Goal: Task Accomplishment & Management: Complete application form

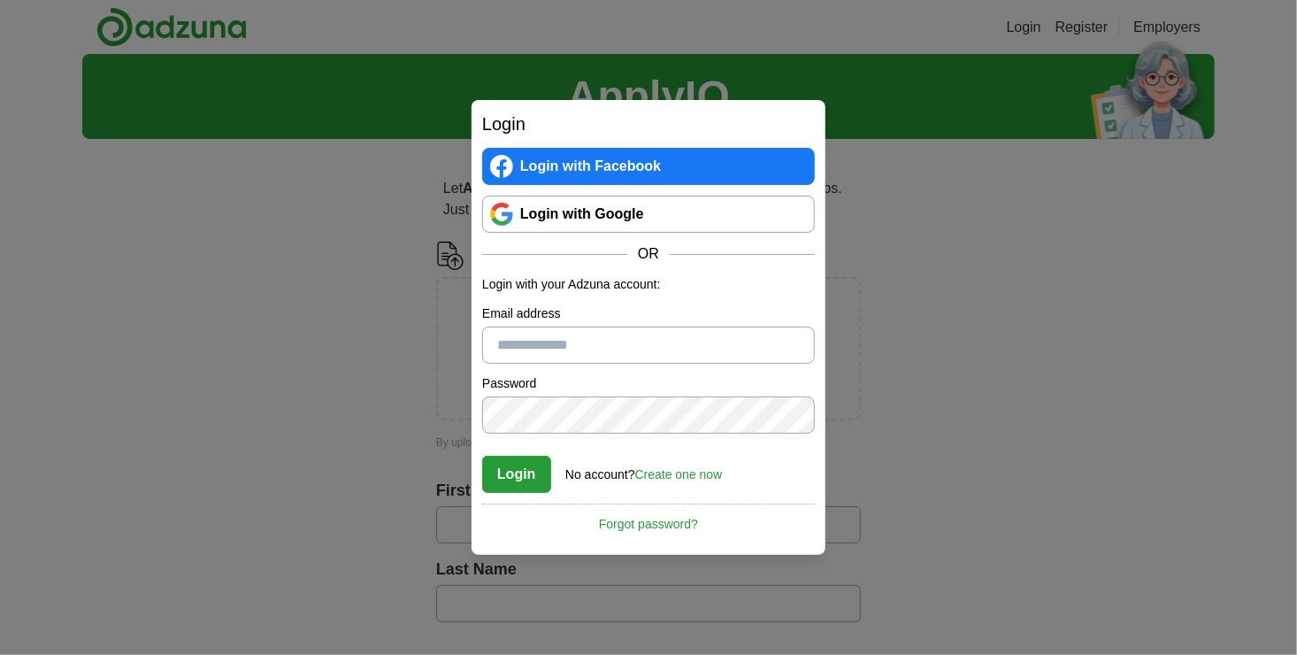
click at [596, 210] on link "Login with Google" at bounding box center [648, 214] width 333 height 37
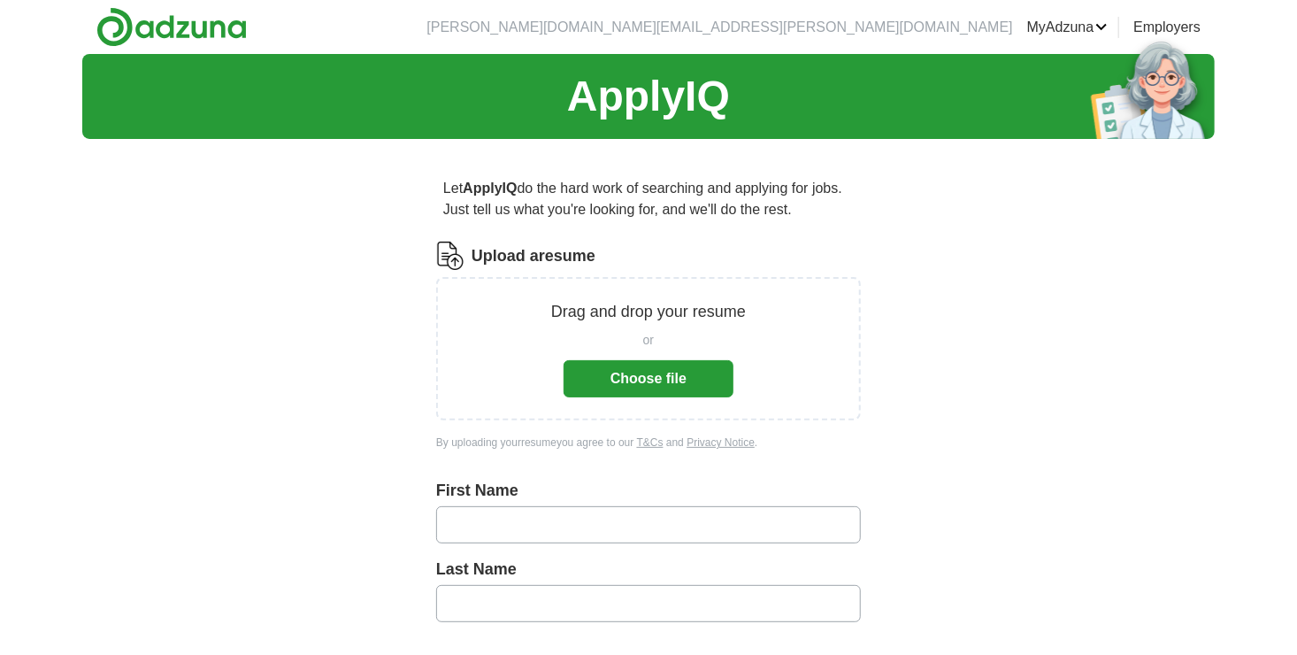
click at [680, 378] on button "Choose file" at bounding box center [649, 378] width 170 height 37
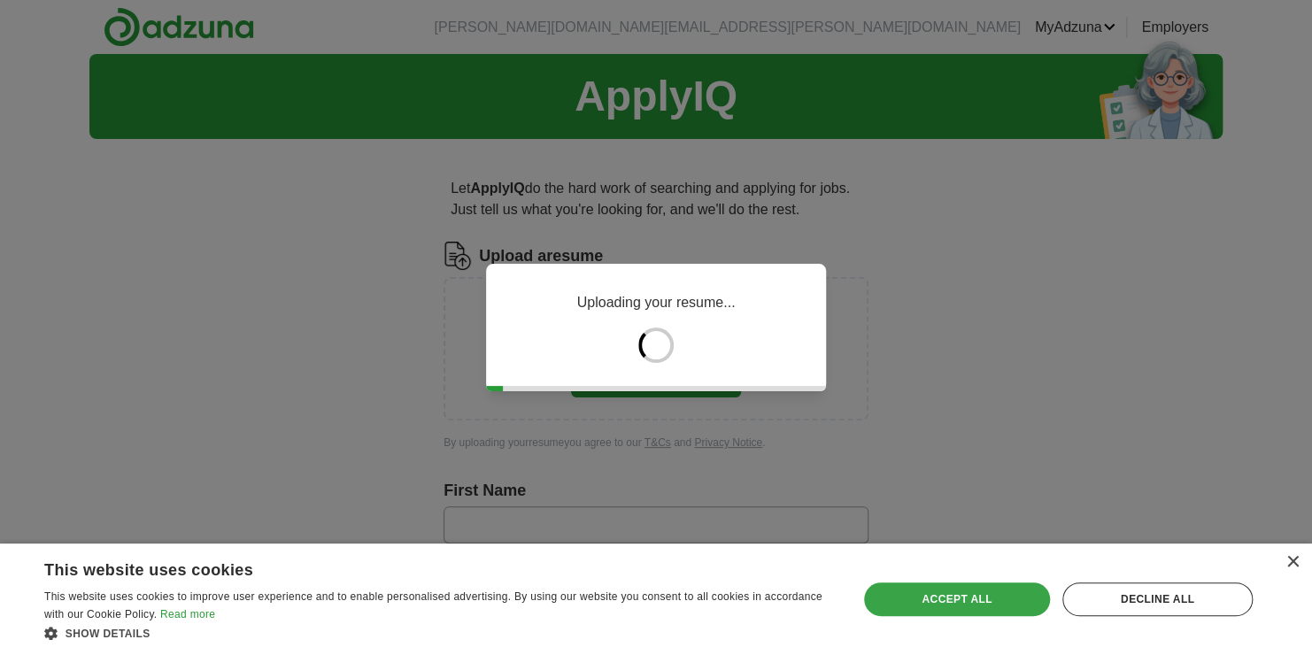
click at [1013, 598] on div "Accept all" at bounding box center [957, 599] width 186 height 34
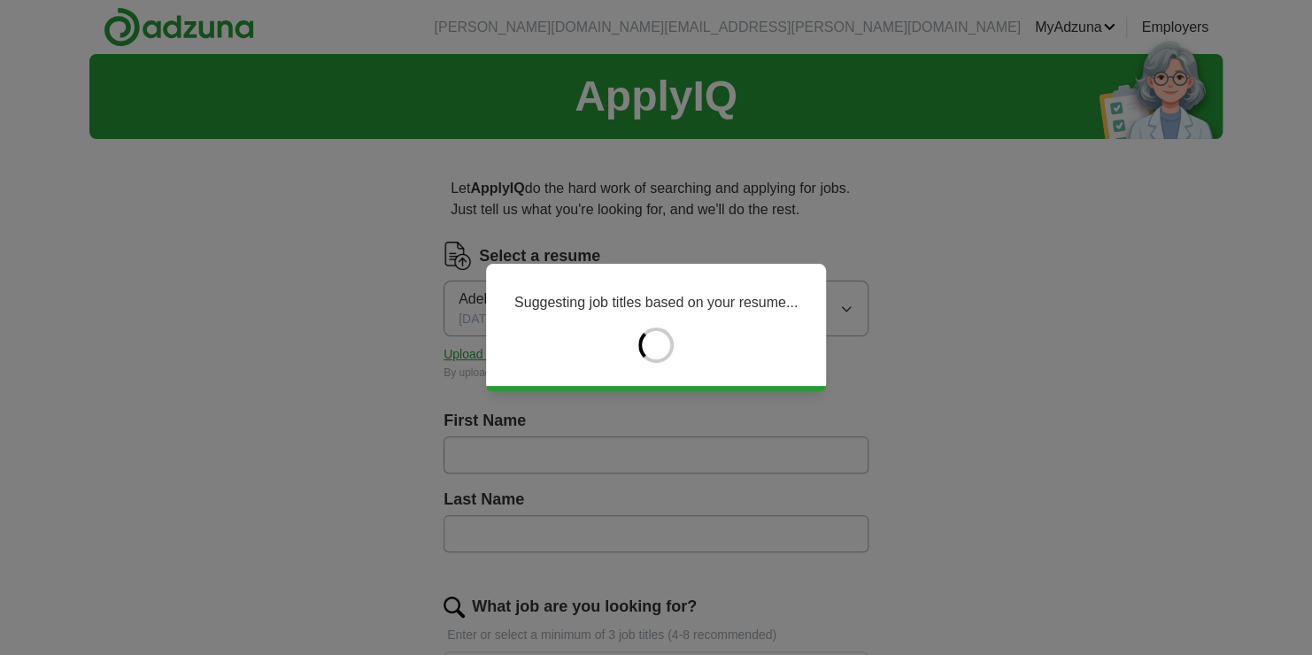
type input "*****"
type input "*******"
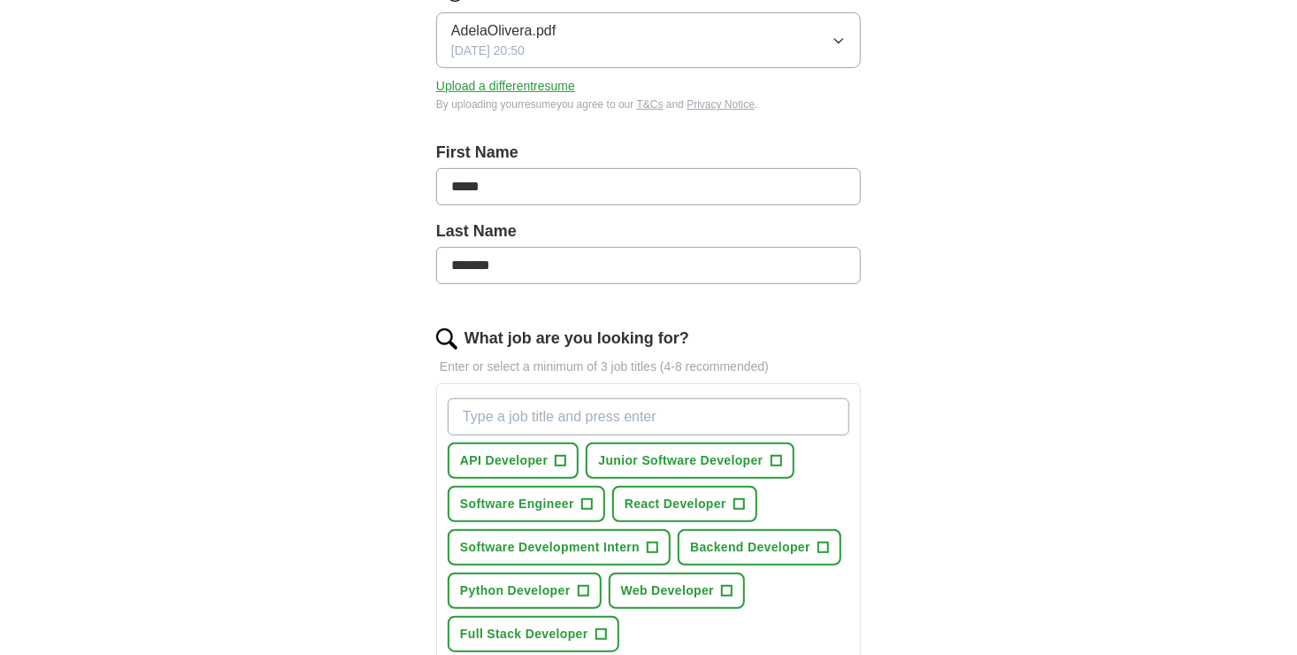
scroll to position [354, 0]
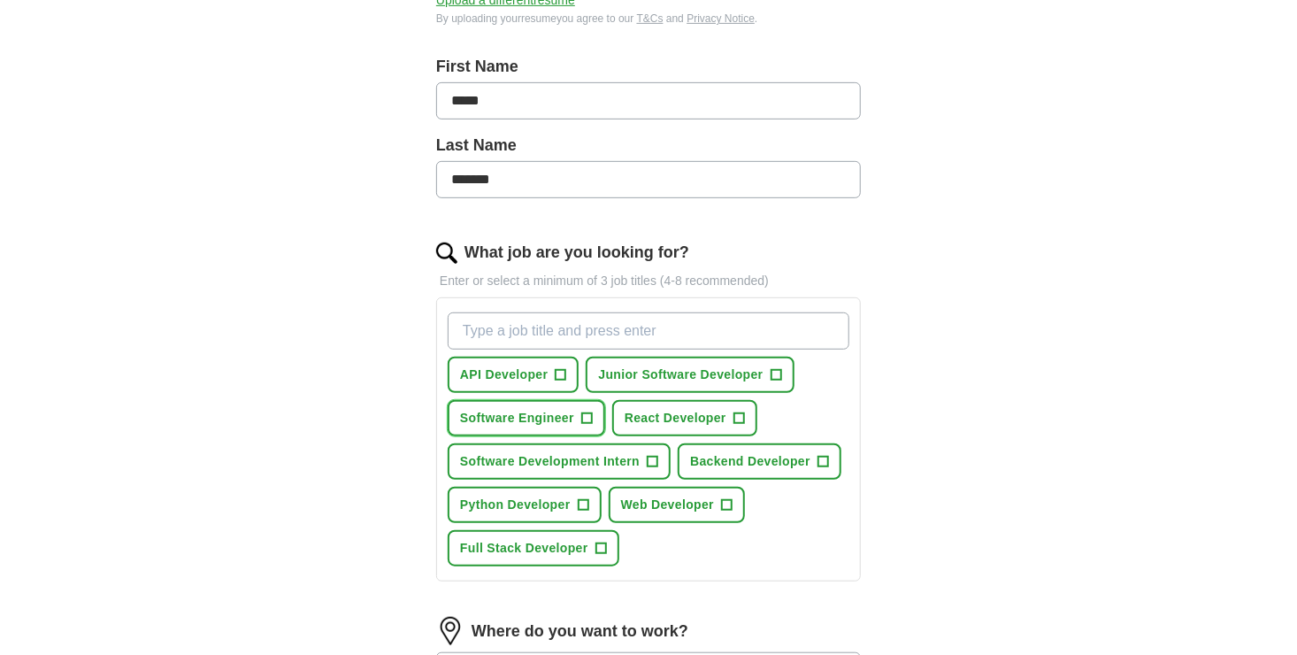
click at [558, 421] on span "Software Engineer" at bounding box center [517, 418] width 114 height 19
click at [701, 368] on span "Junior Software Developer" at bounding box center [680, 375] width 165 height 19
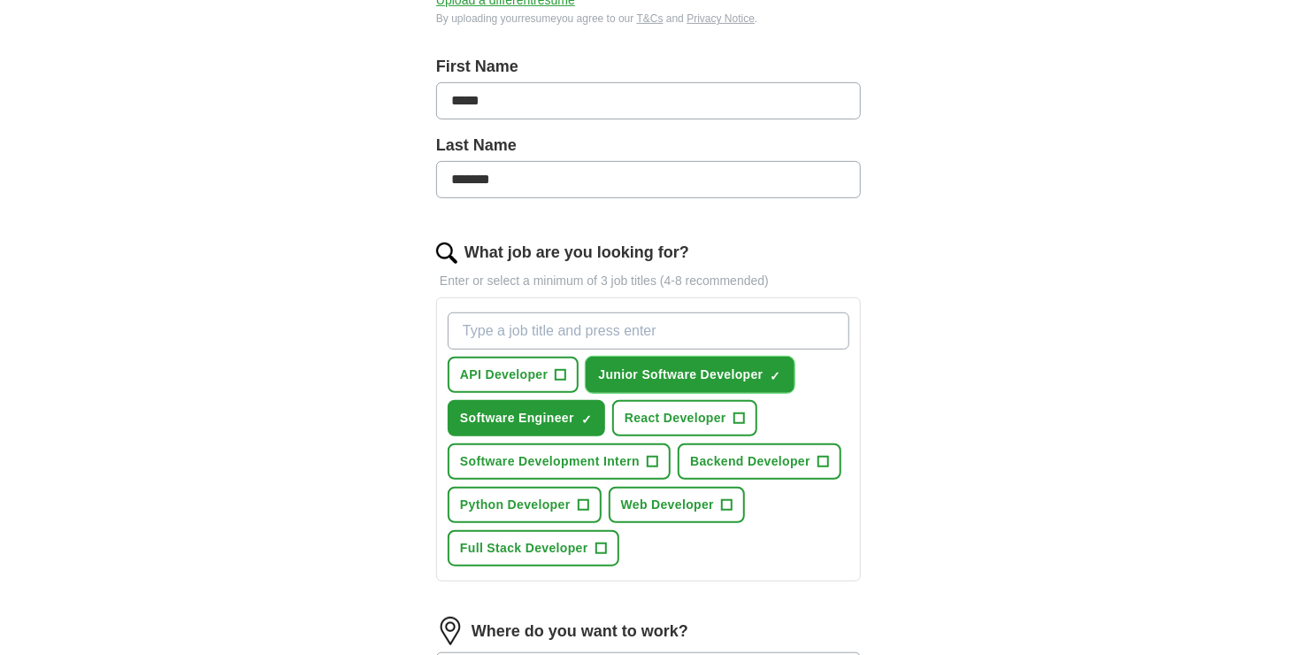
scroll to position [443, 0]
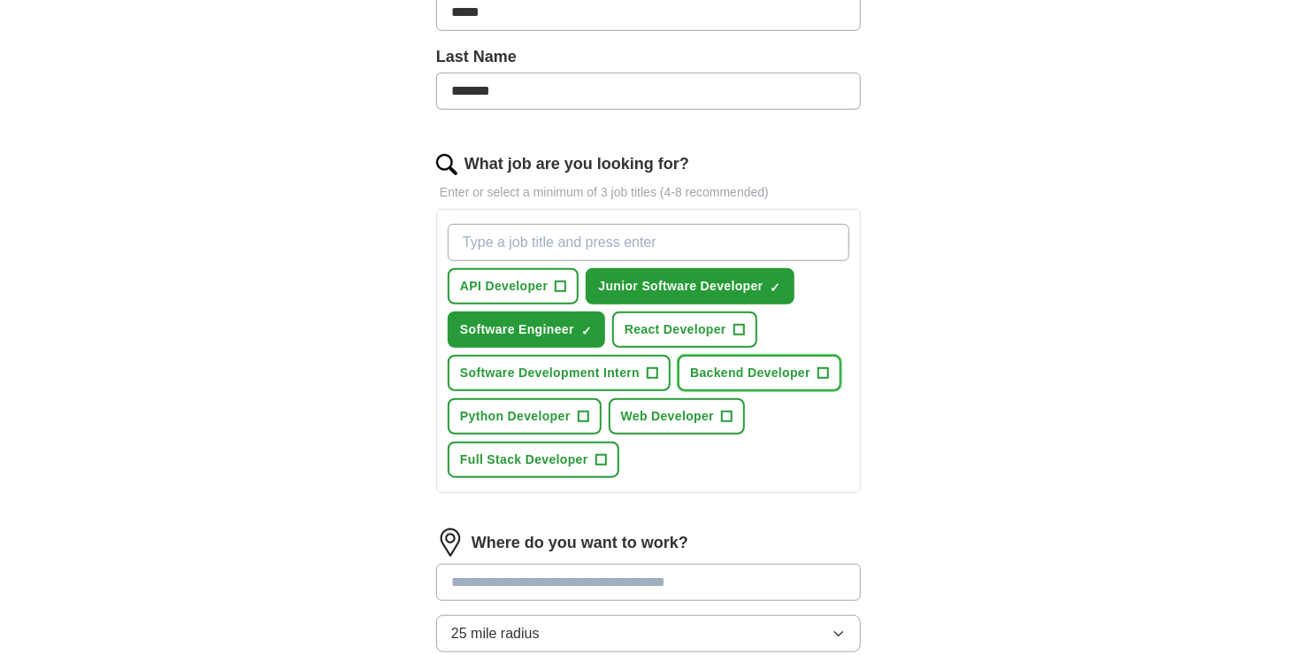
click at [805, 381] on button "Backend Developer +" at bounding box center [760, 373] width 164 height 36
click at [558, 413] on span "Python Developer" at bounding box center [515, 416] width 111 height 19
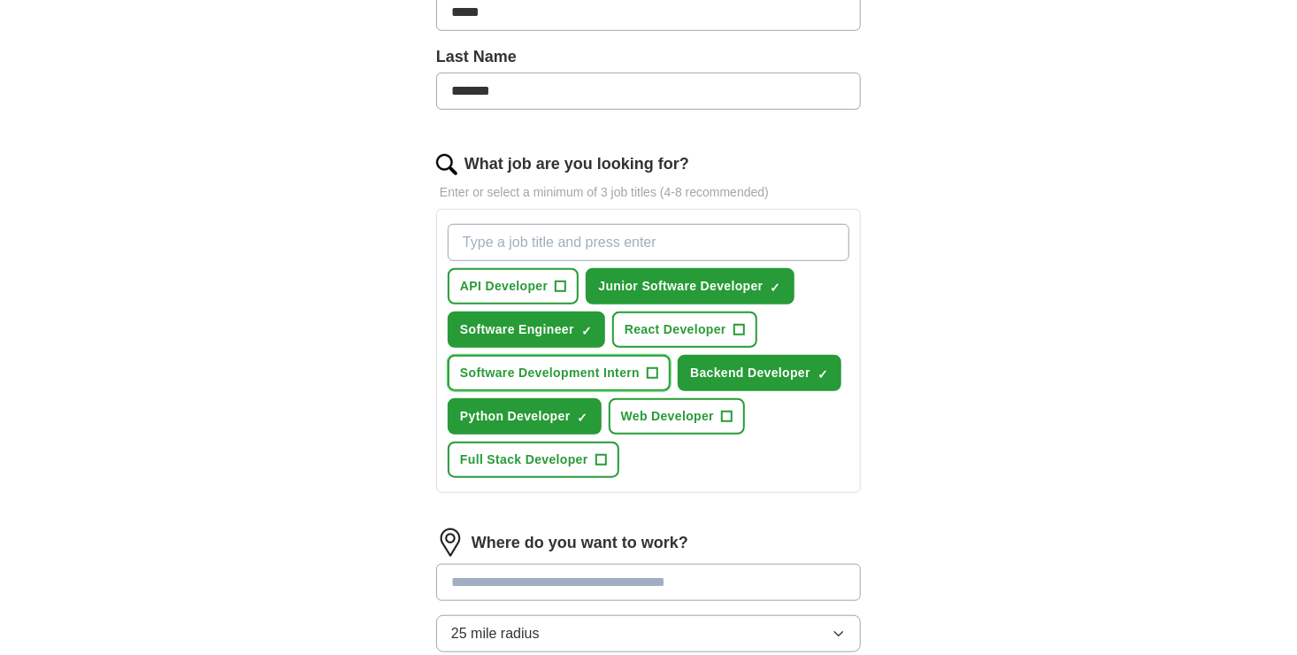
click at [537, 375] on span "Software Development Intern" at bounding box center [550, 373] width 180 height 19
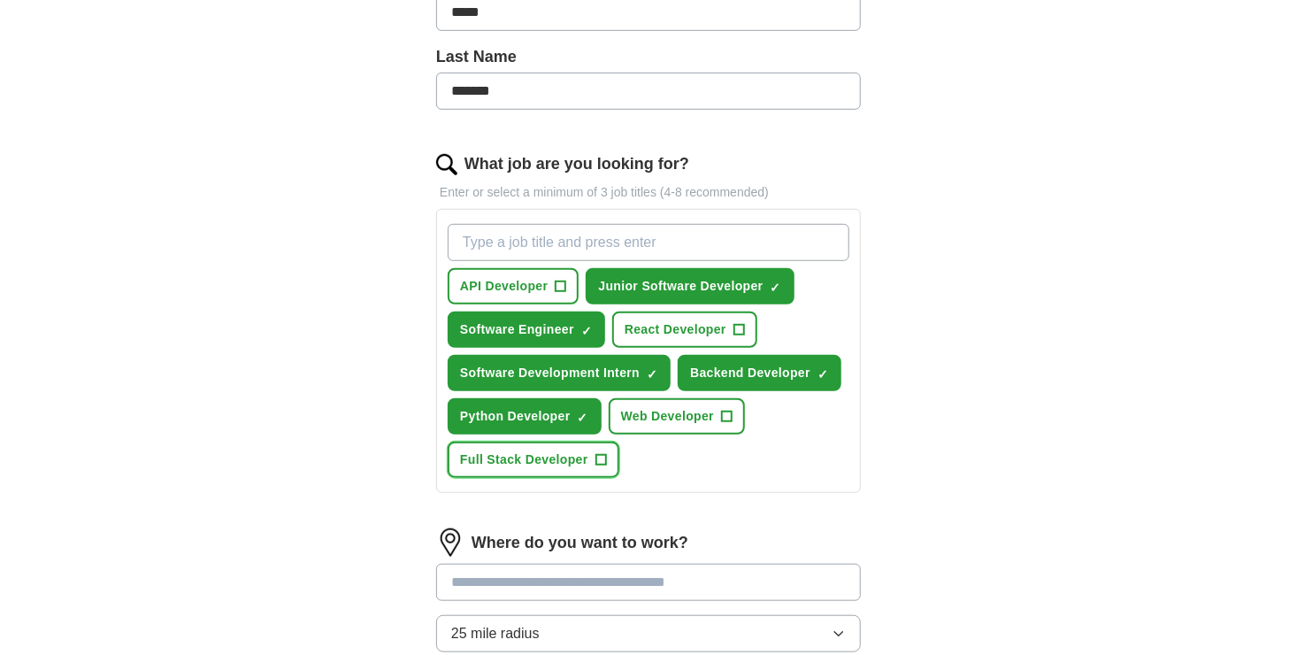
click at [543, 452] on span "Full Stack Developer" at bounding box center [524, 459] width 128 height 19
click at [643, 343] on button "React Developer +" at bounding box center [684, 330] width 145 height 36
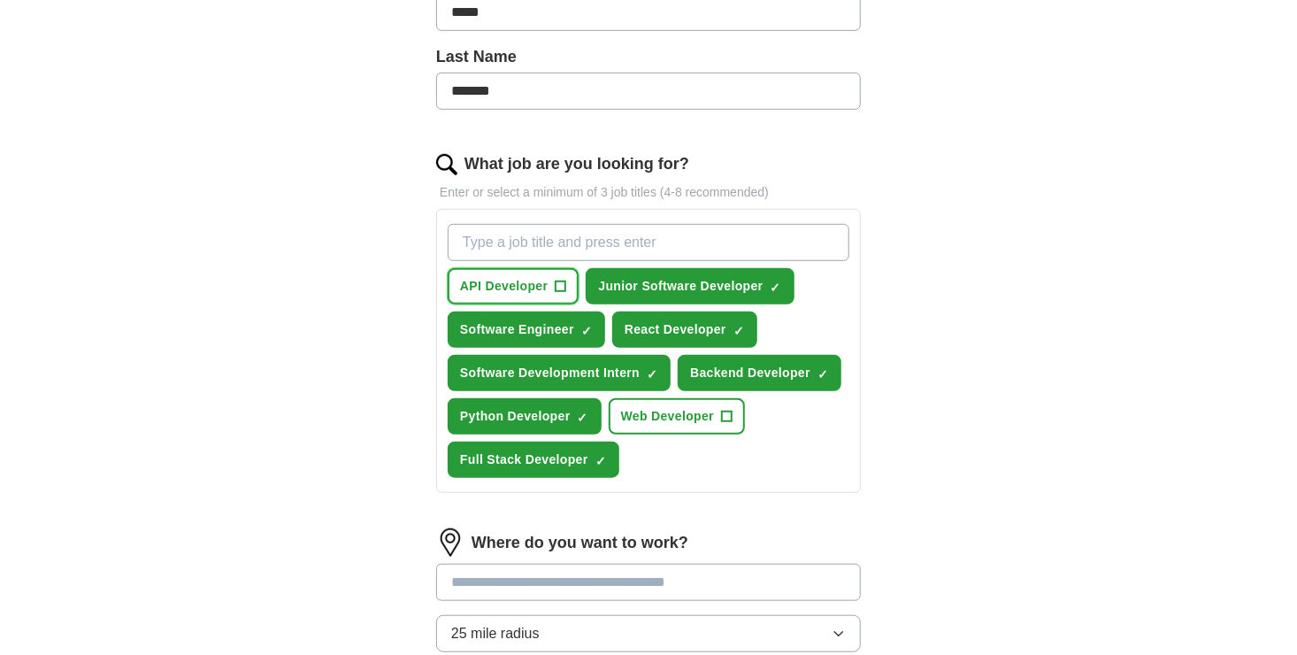
click at [471, 289] on span "API Developer" at bounding box center [504, 286] width 88 height 19
click at [653, 412] on span "Web Developer" at bounding box center [667, 416] width 93 height 19
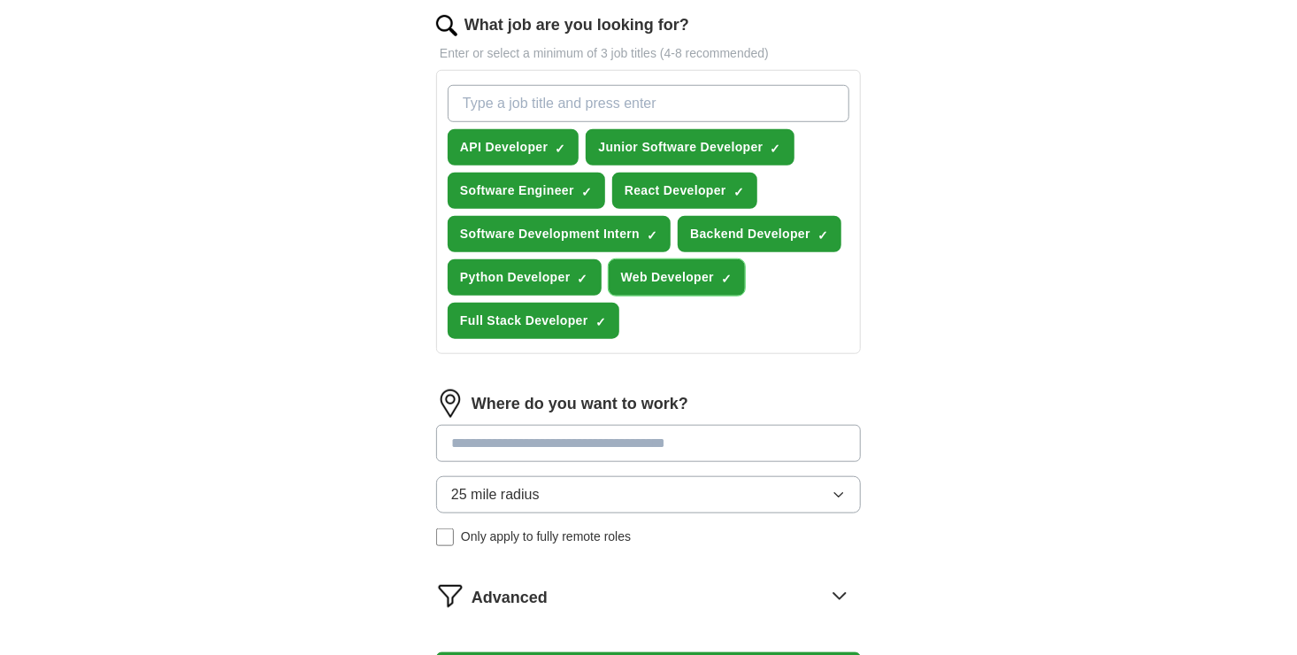
scroll to position [620, 0]
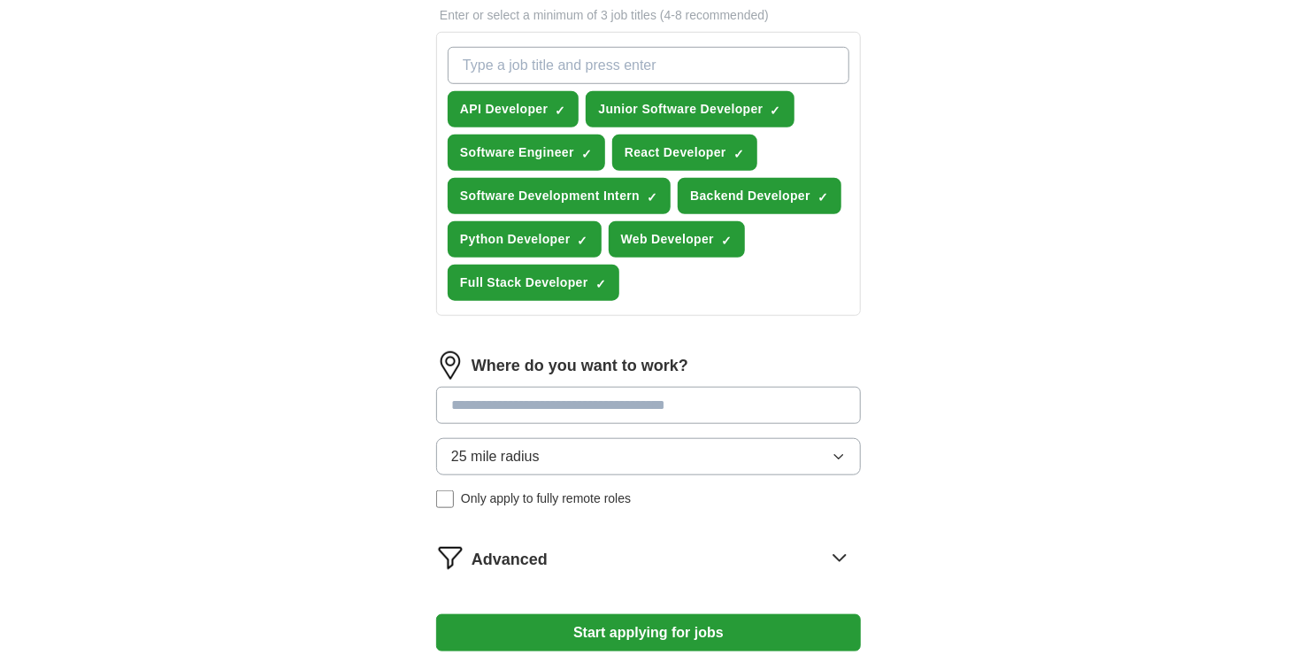
click at [562, 387] on input at bounding box center [648, 405] width 425 height 37
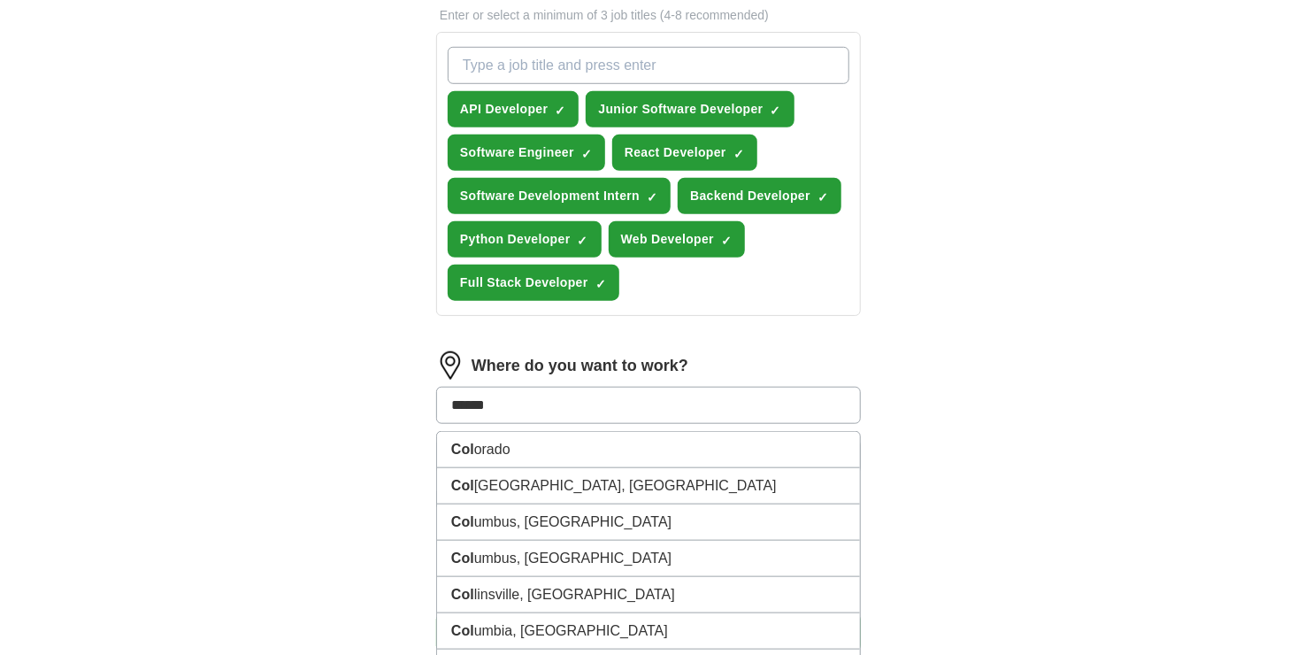
type input "*******"
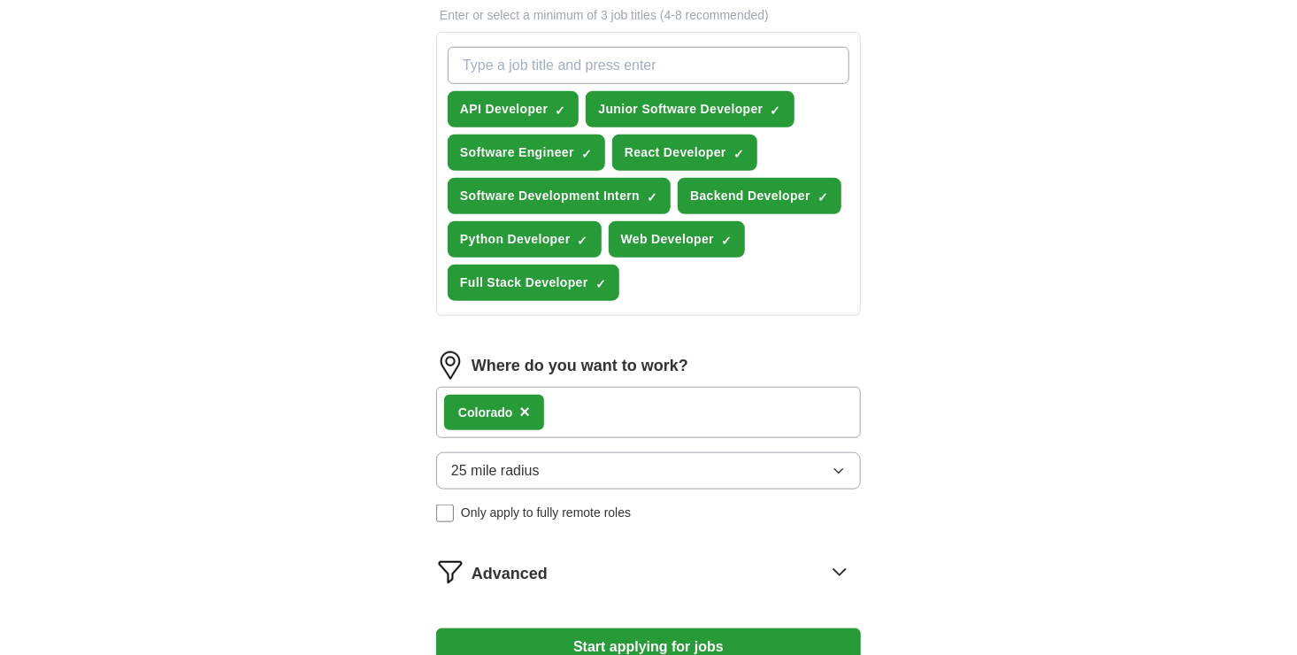
click at [593, 410] on div "Col orado ×" at bounding box center [648, 412] width 425 height 51
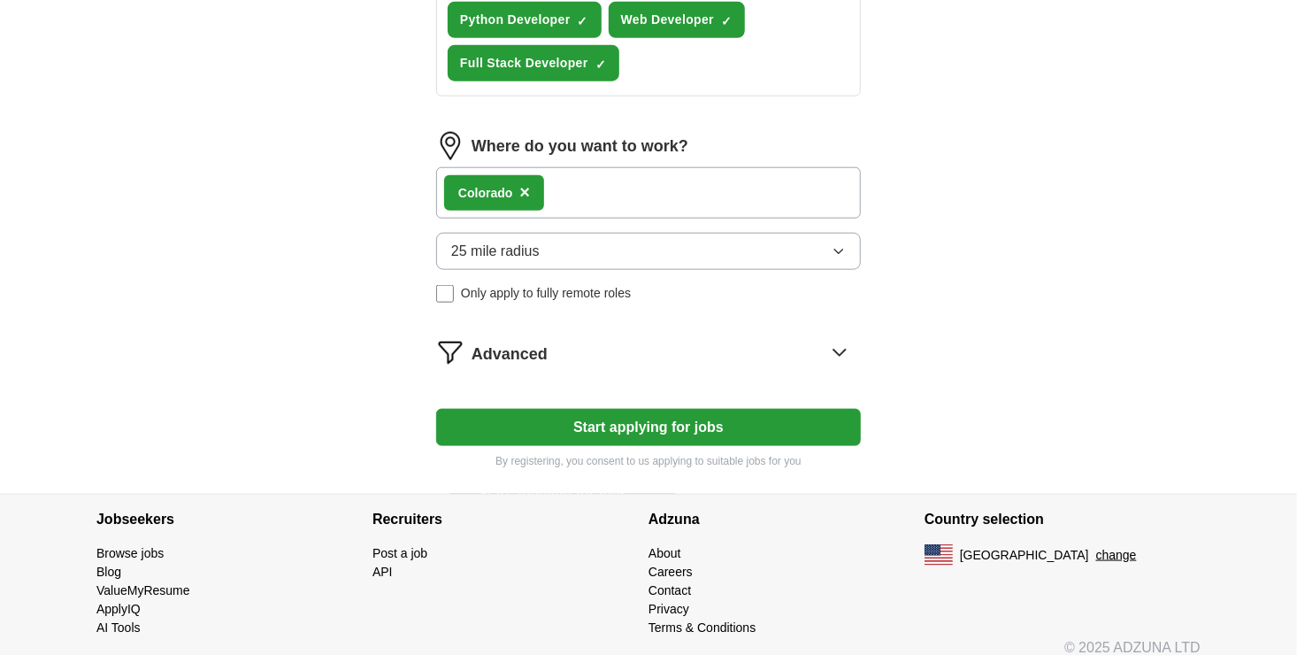
scroll to position [850, 0]
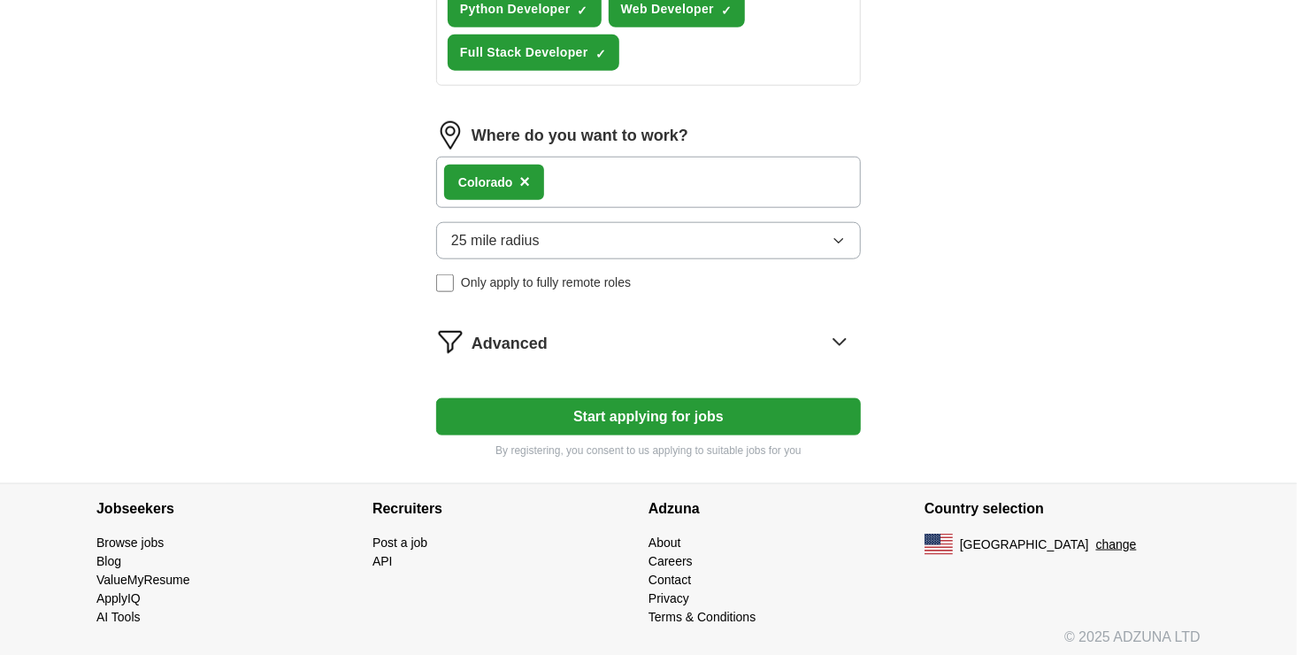
click at [646, 172] on div "Col orado ×" at bounding box center [648, 182] width 425 height 51
click at [693, 244] on button "25 mile radius" at bounding box center [648, 240] width 425 height 37
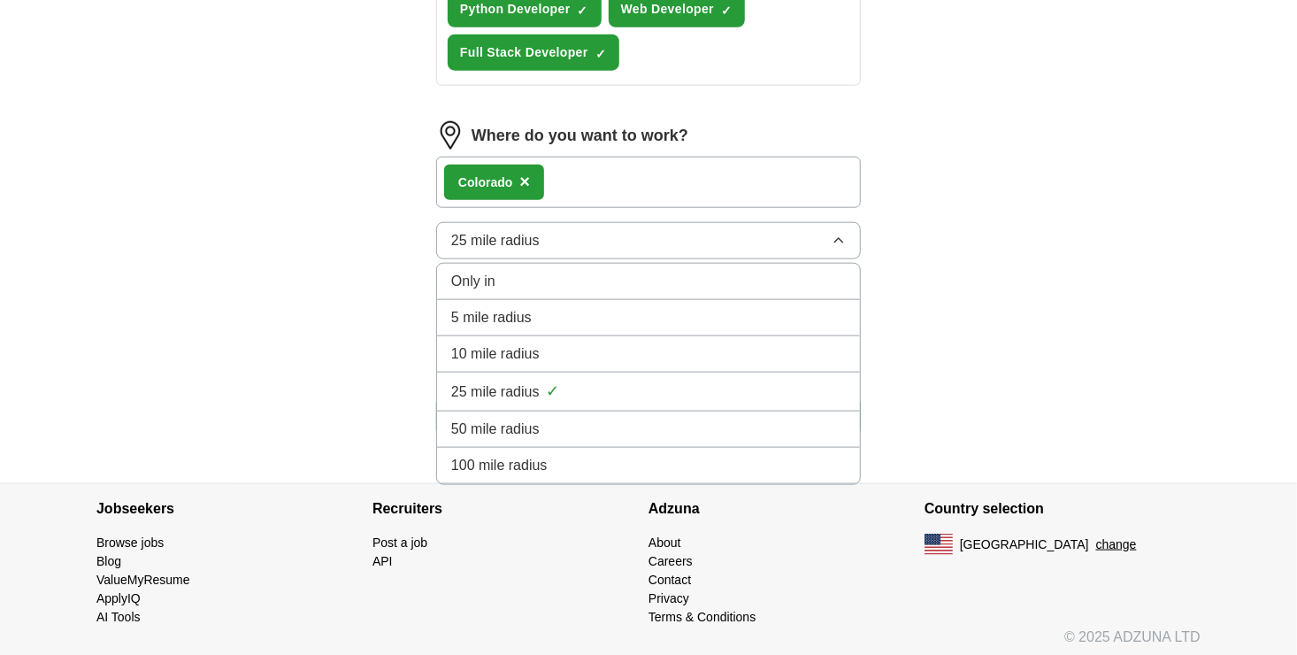
click at [588, 464] on div "100 mile radius" at bounding box center [648, 465] width 395 height 21
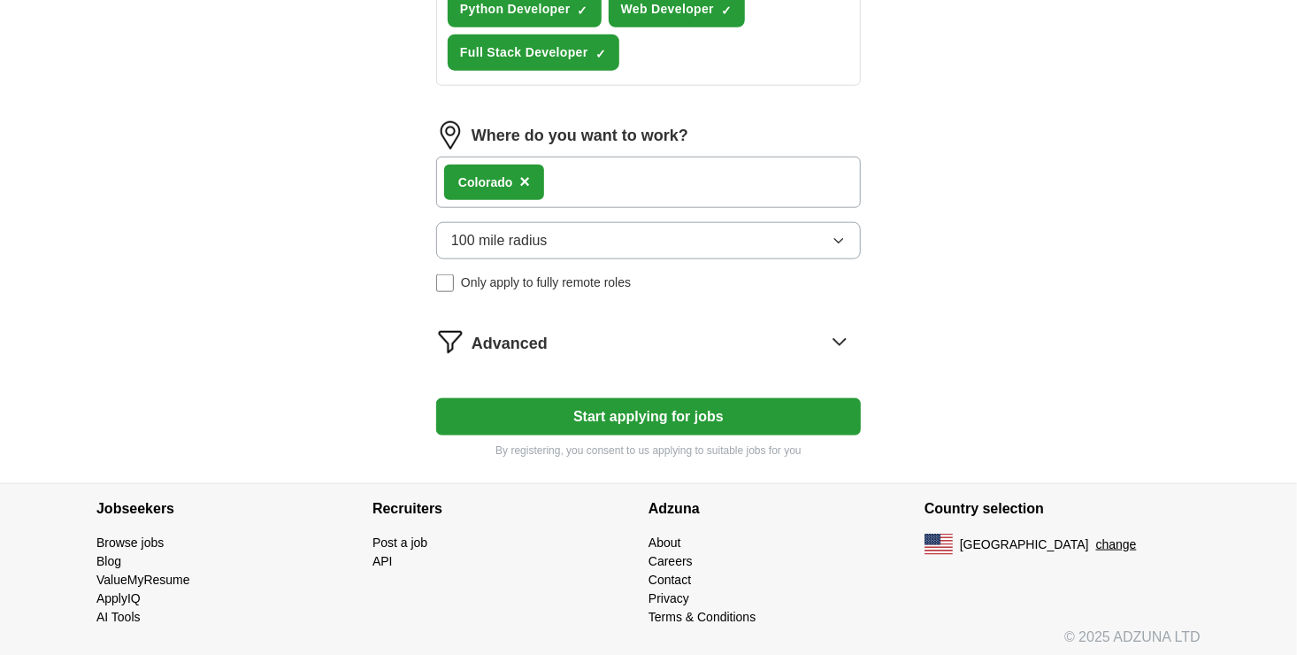
click at [659, 189] on div "Col orado ×" at bounding box center [648, 182] width 425 height 51
click at [624, 177] on div "Col orado ×" at bounding box center [648, 182] width 425 height 51
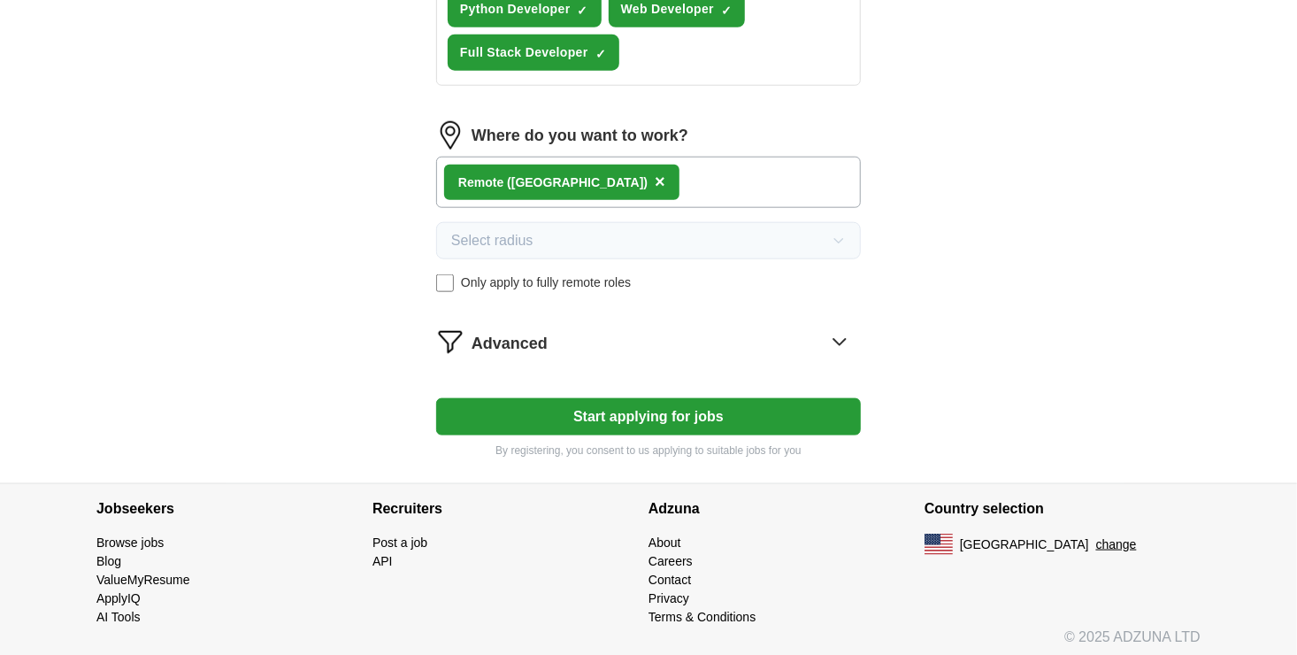
click at [596, 177] on div "Remote (US) ×" at bounding box center [648, 182] width 425 height 51
click at [755, 340] on div "Advanced" at bounding box center [666, 341] width 389 height 28
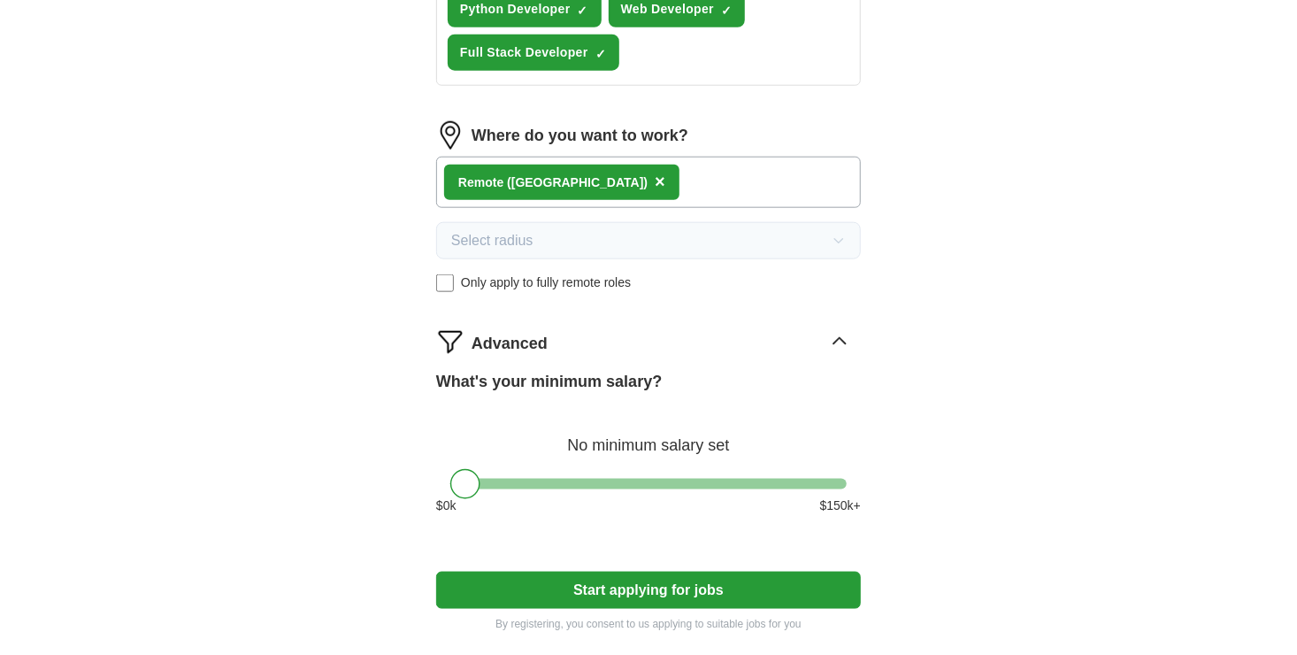
scroll to position [938, 0]
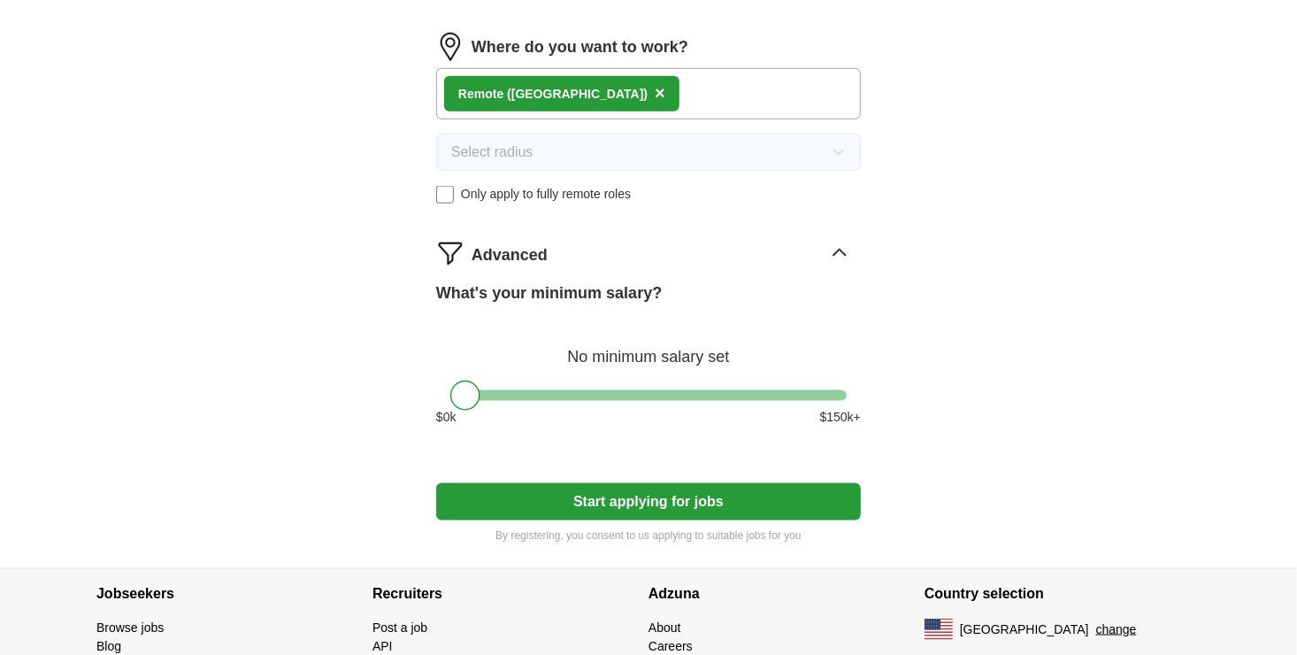
click at [628, 509] on button "Start applying for jobs" at bounding box center [648, 501] width 425 height 37
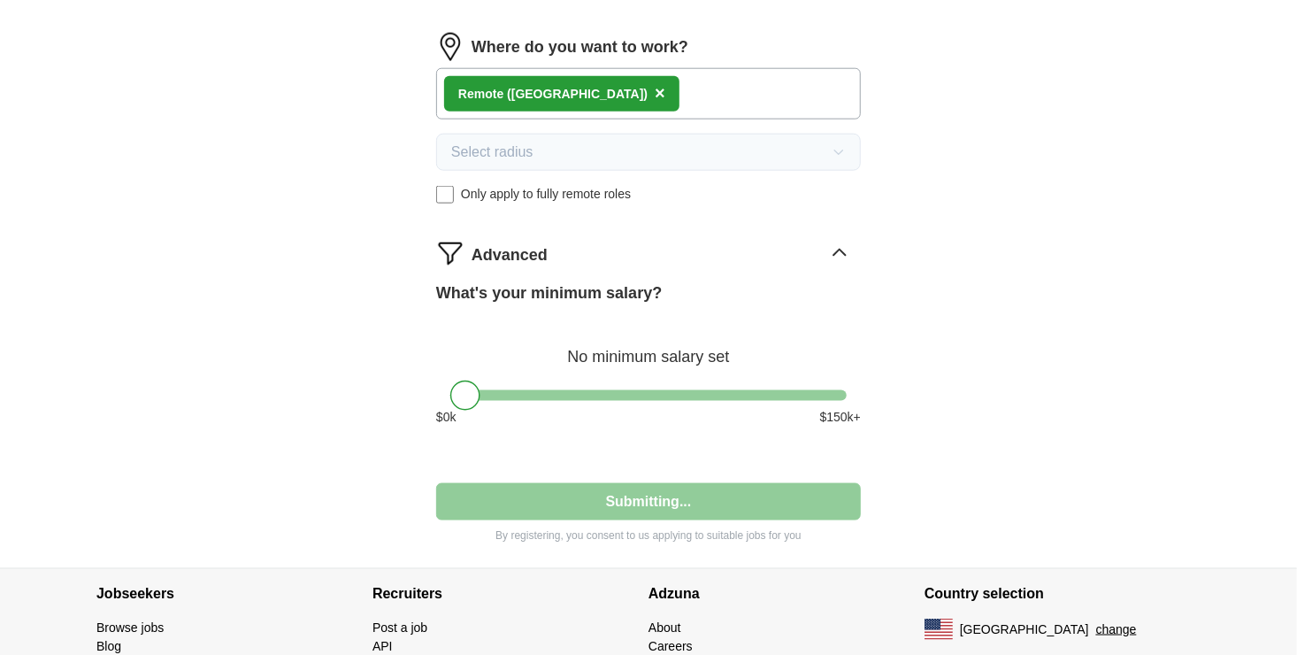
select select "**"
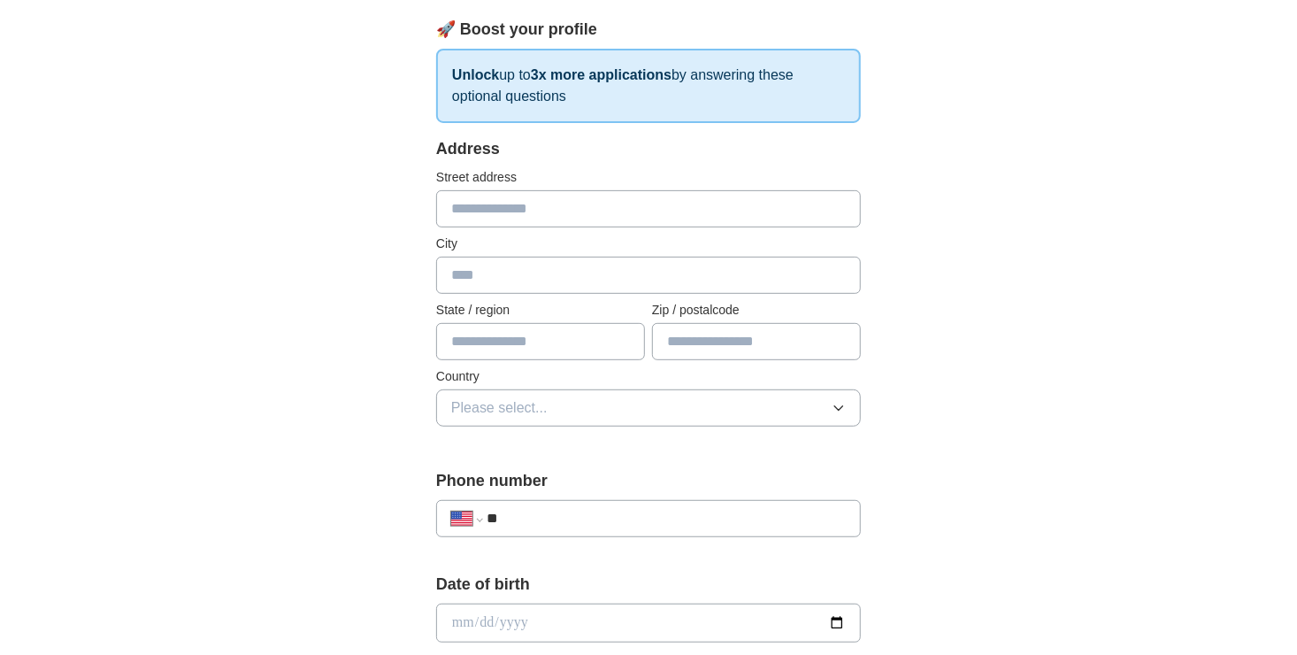
scroll to position [266, 0]
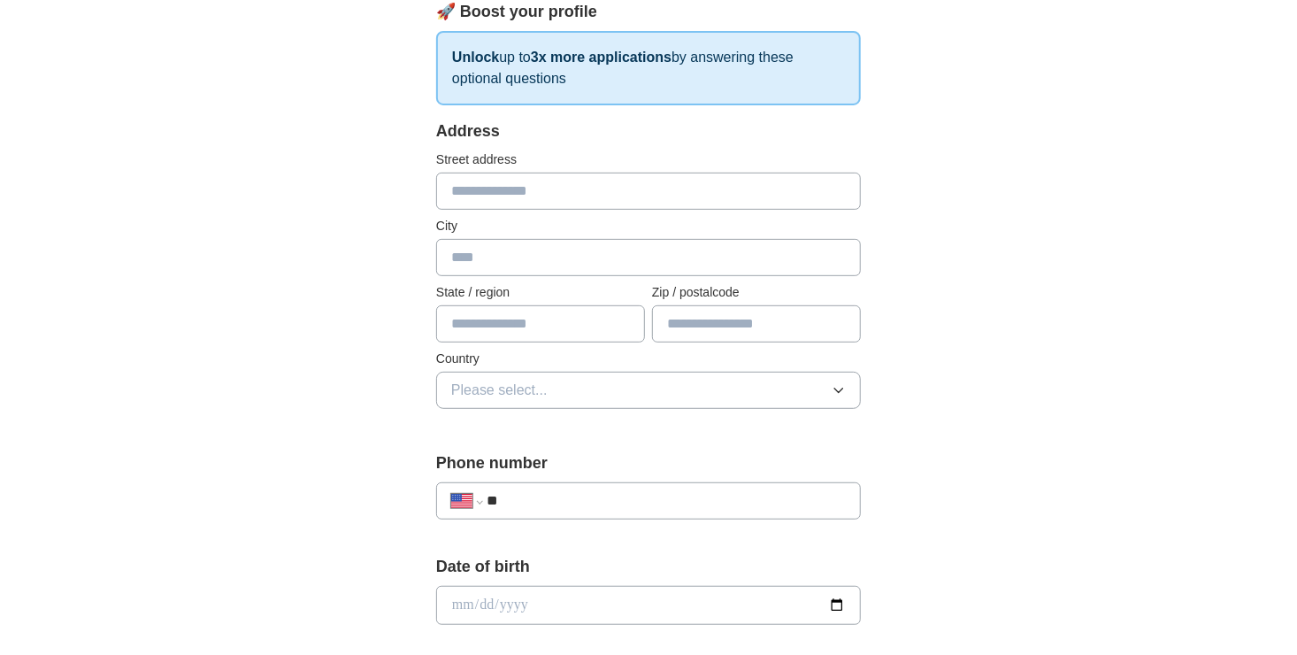
click at [571, 199] on input "text" at bounding box center [648, 191] width 425 height 37
type input "**********"
click at [460, 251] on input "text" at bounding box center [648, 257] width 425 height 37
type input "*****"
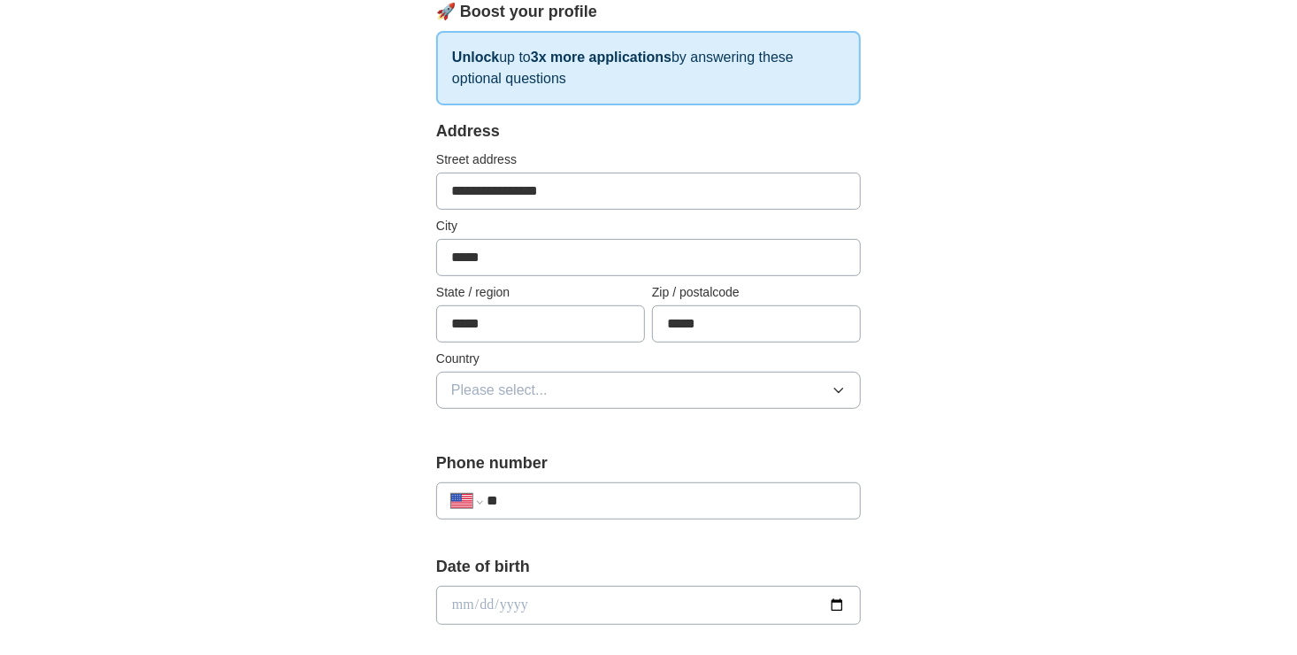
type input "*****"
click at [556, 387] on button "Please select..." at bounding box center [648, 390] width 425 height 37
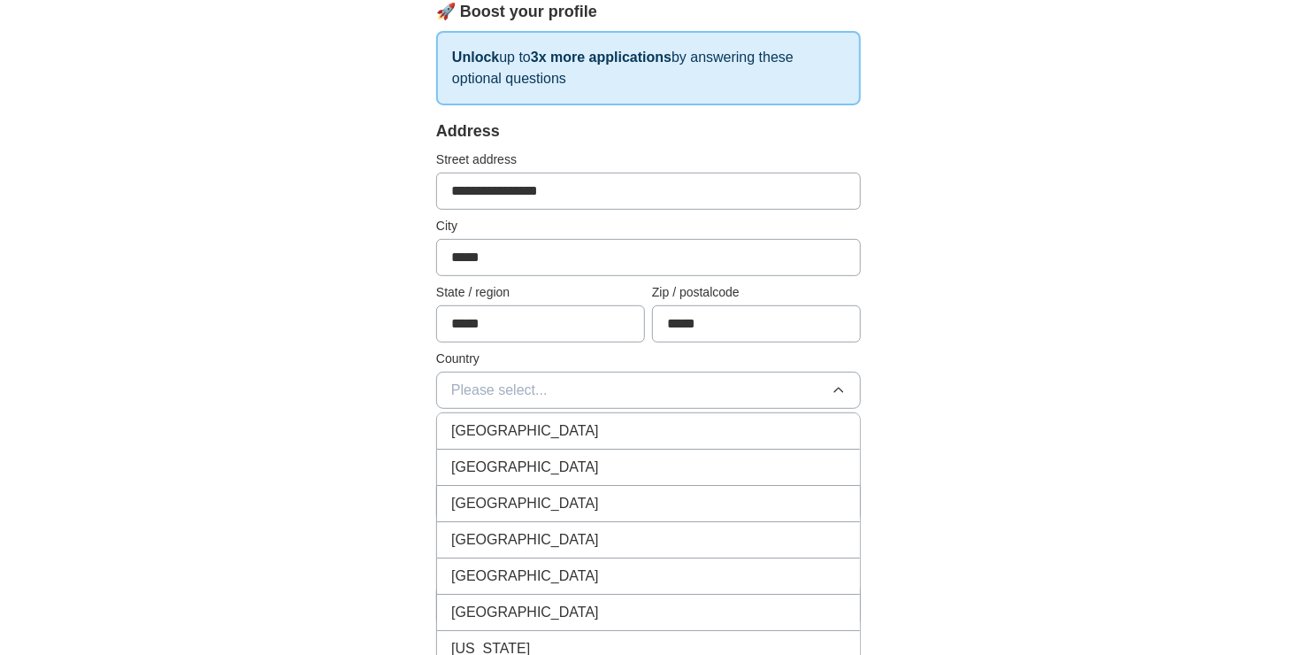
click at [553, 460] on div "United States" at bounding box center [648, 467] width 395 height 21
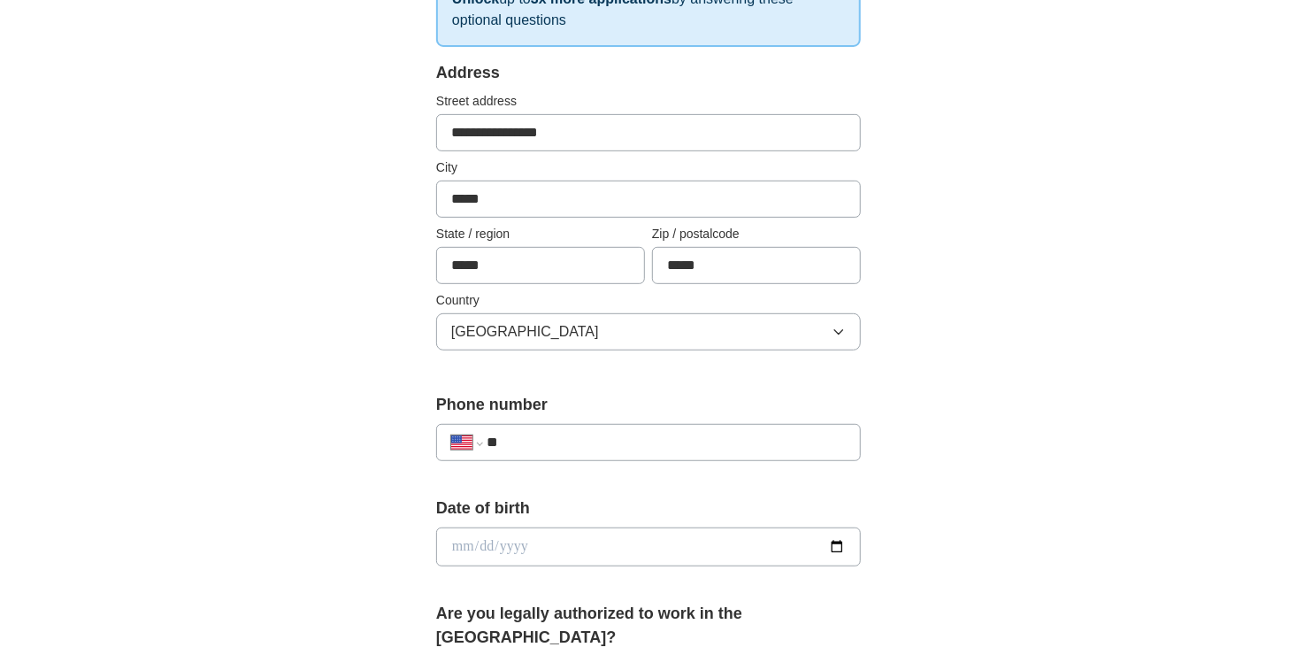
scroll to position [443, 0]
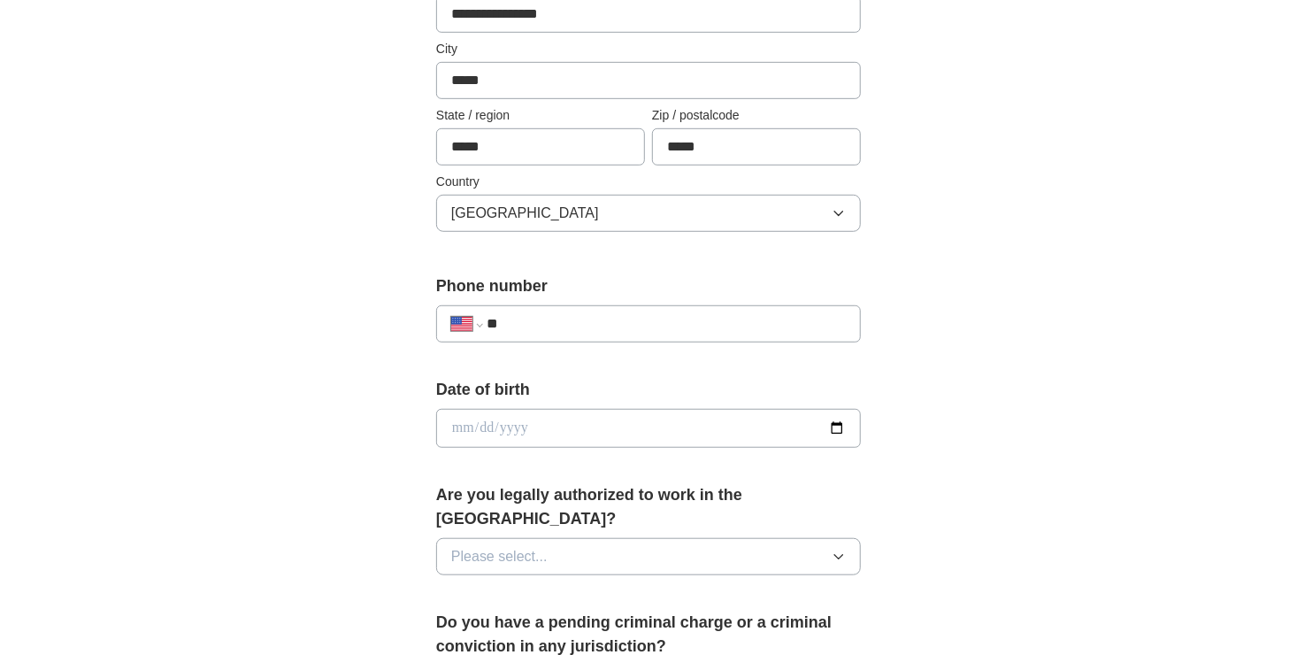
click at [558, 319] on input "**" at bounding box center [666, 323] width 359 height 21
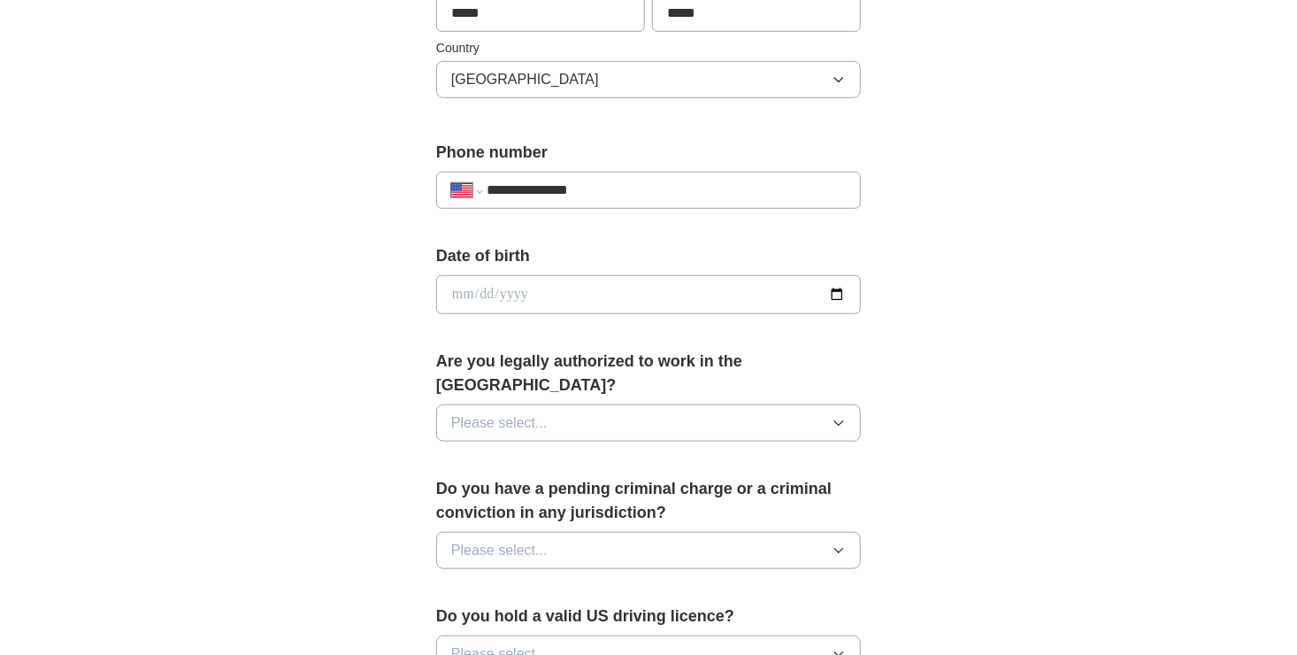
scroll to position [620, 0]
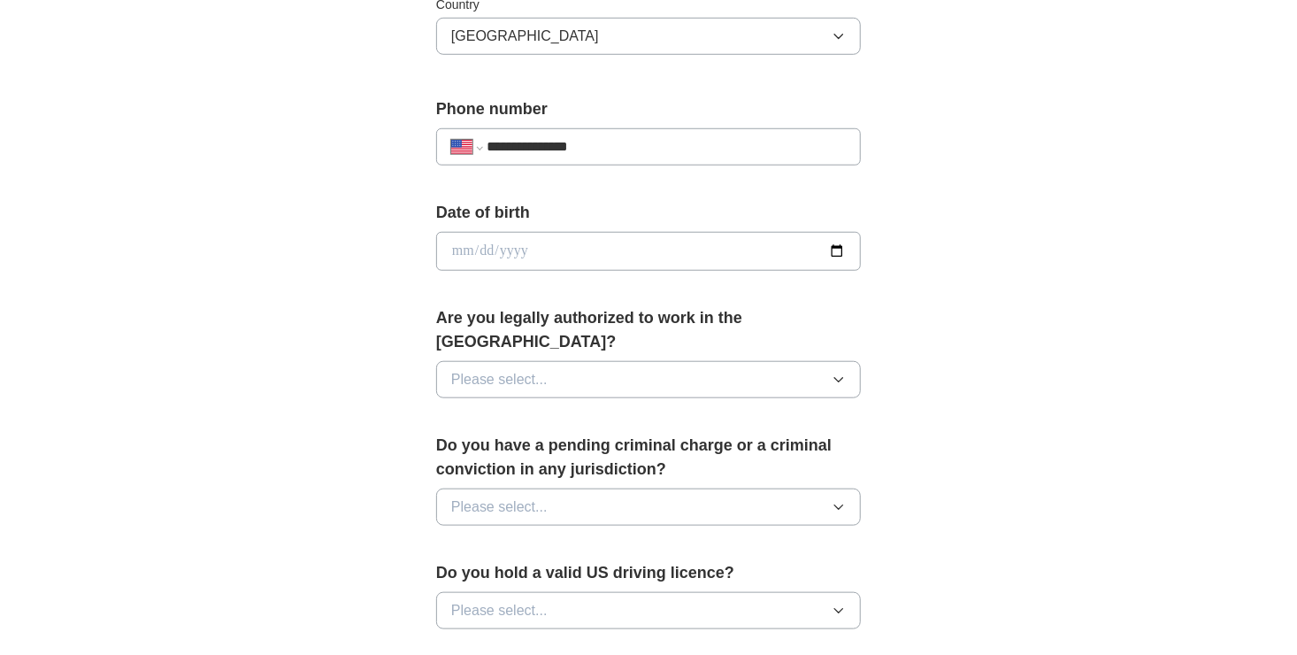
type input "**********"
click at [841, 250] on input "date" at bounding box center [648, 251] width 425 height 39
type input "**********"
click at [447, 361] on button "Please select..." at bounding box center [648, 379] width 425 height 37
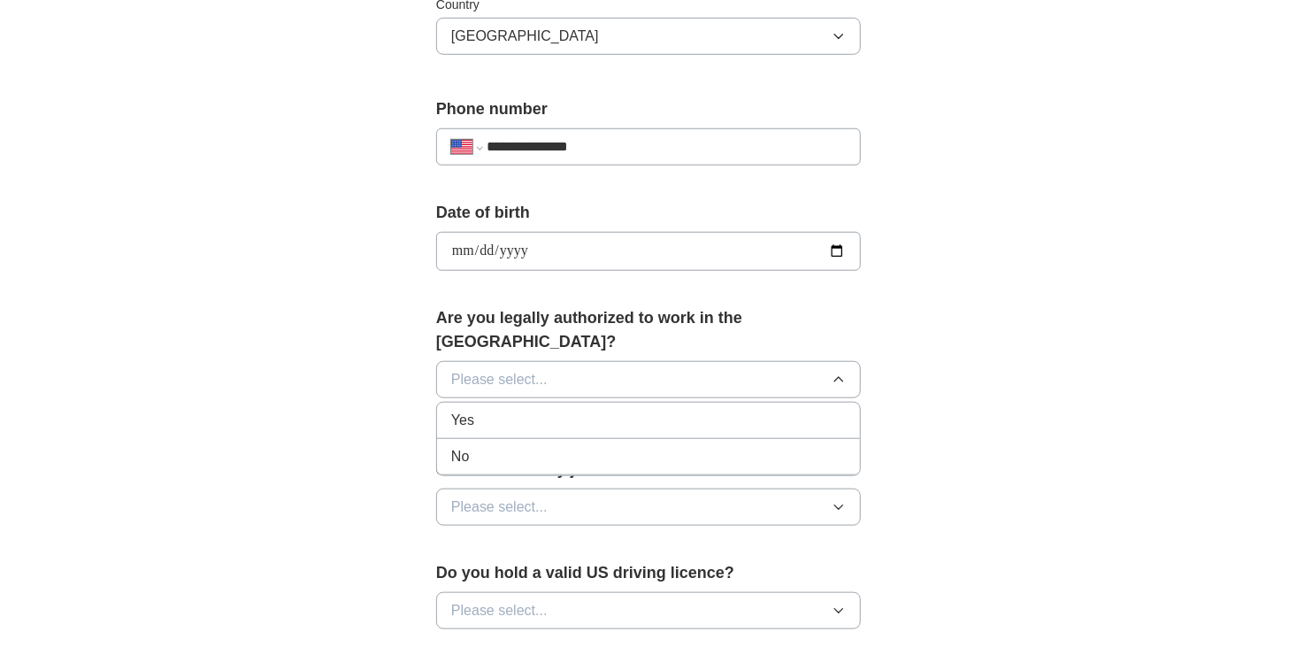
click at [574, 410] on div "Yes" at bounding box center [648, 420] width 395 height 21
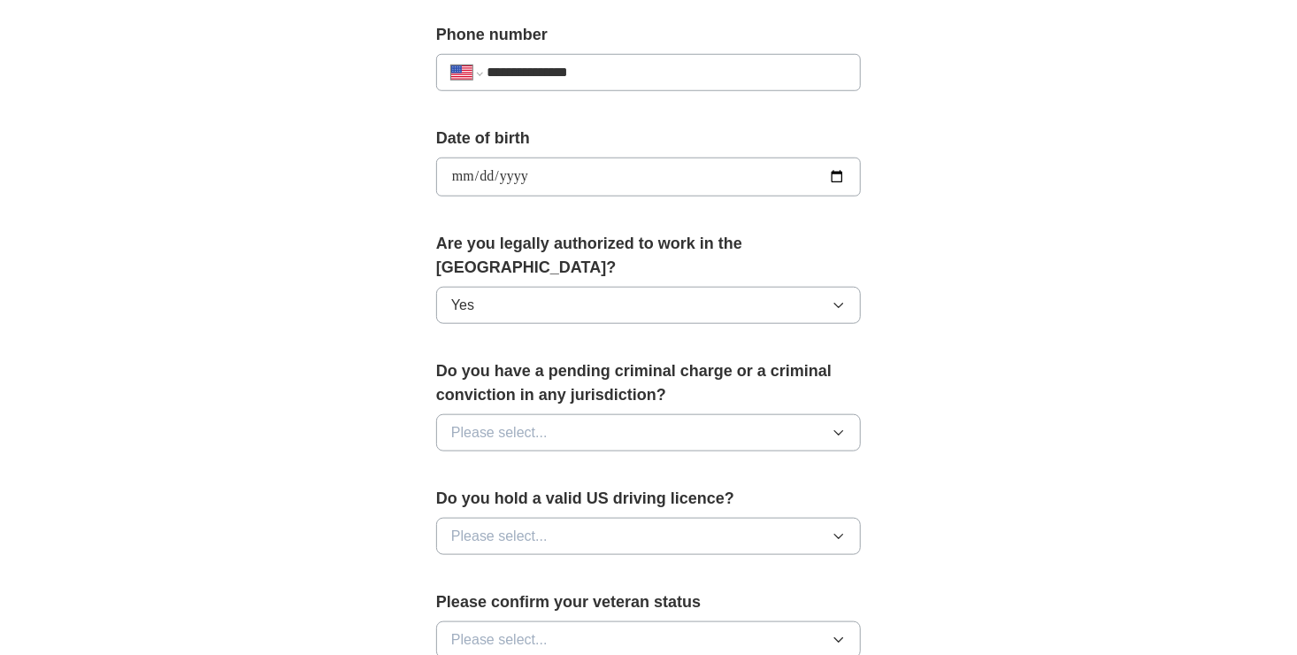
scroll to position [797, 0]
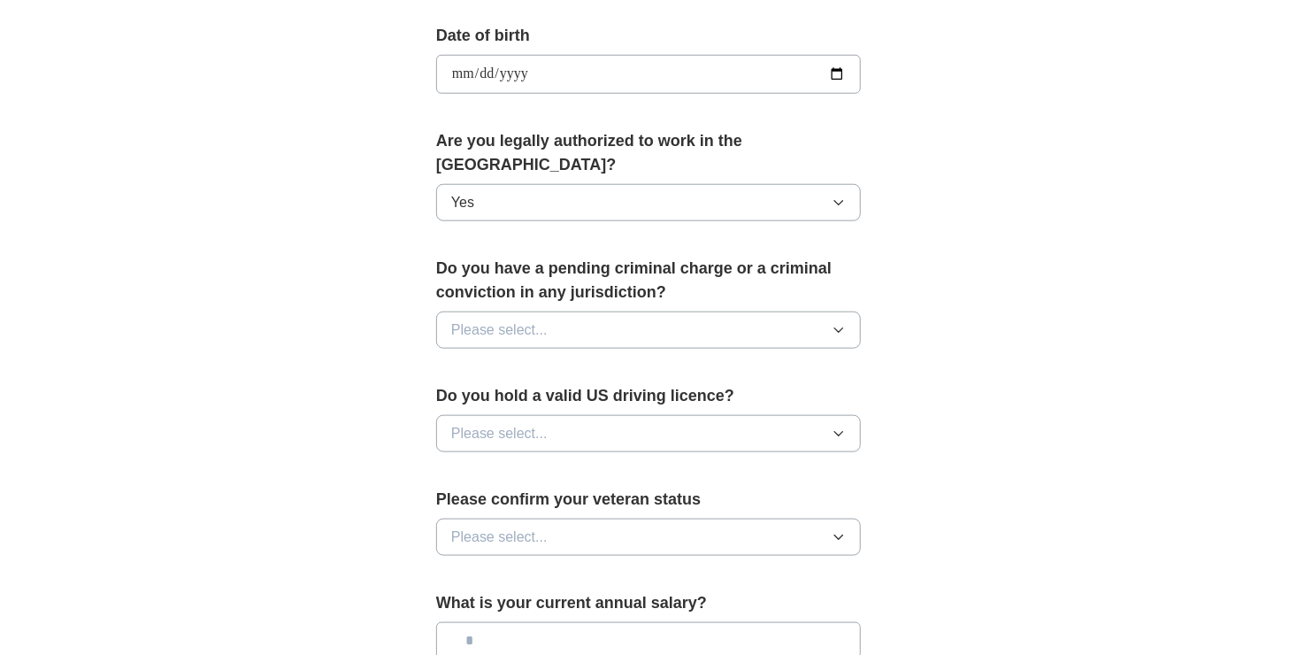
click at [465, 320] on span "Please select..." at bounding box center [499, 330] width 96 height 21
click at [544, 397] on div "No" at bounding box center [648, 407] width 395 height 21
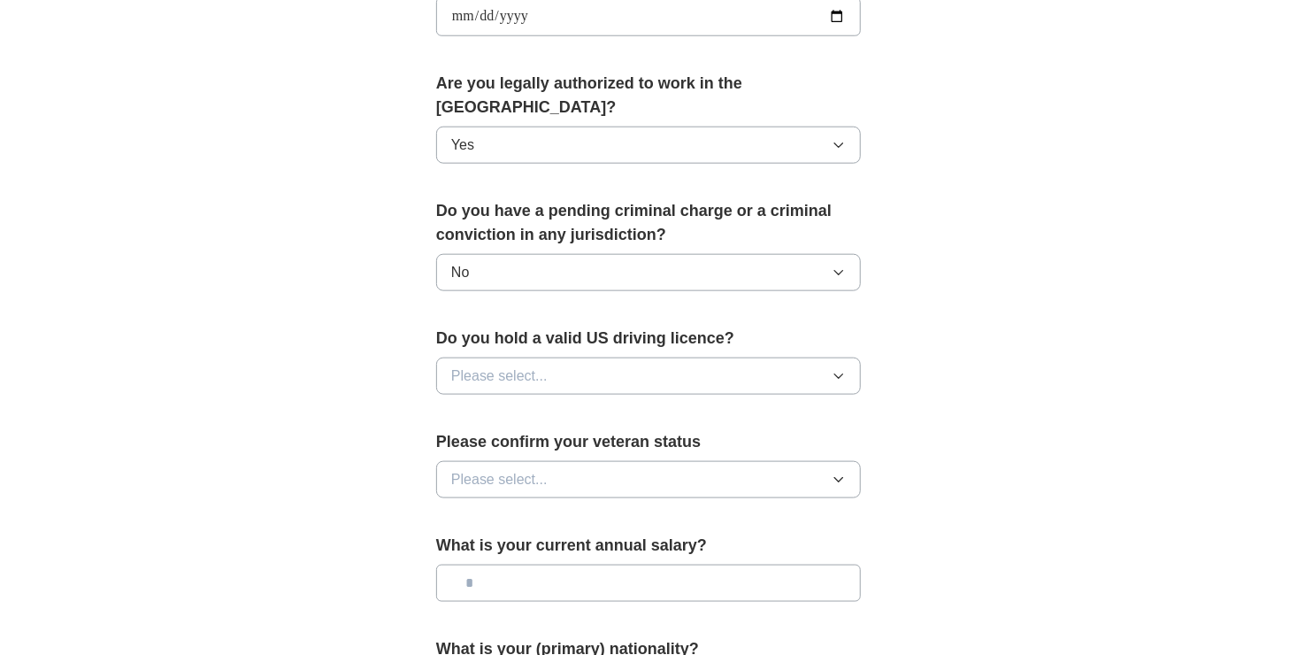
scroll to position [885, 0]
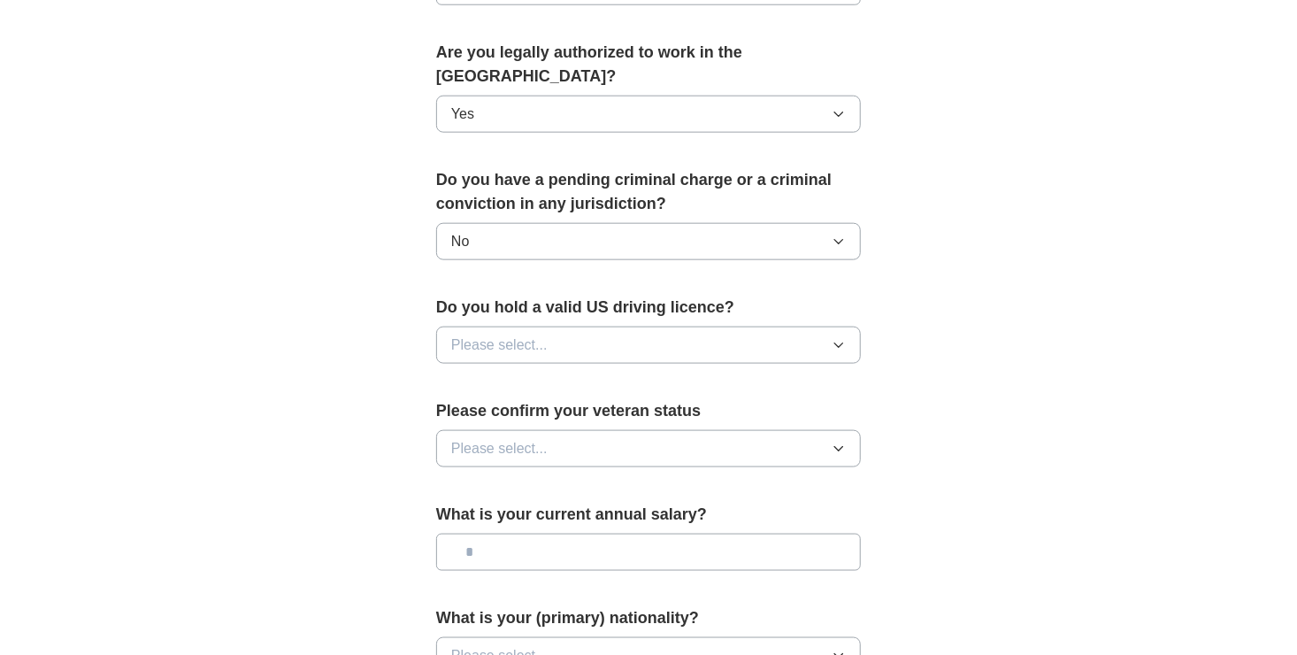
click at [528, 335] on span "Please select..." at bounding box center [499, 345] width 96 height 21
click at [527, 372] on li "Yes" at bounding box center [648, 386] width 423 height 36
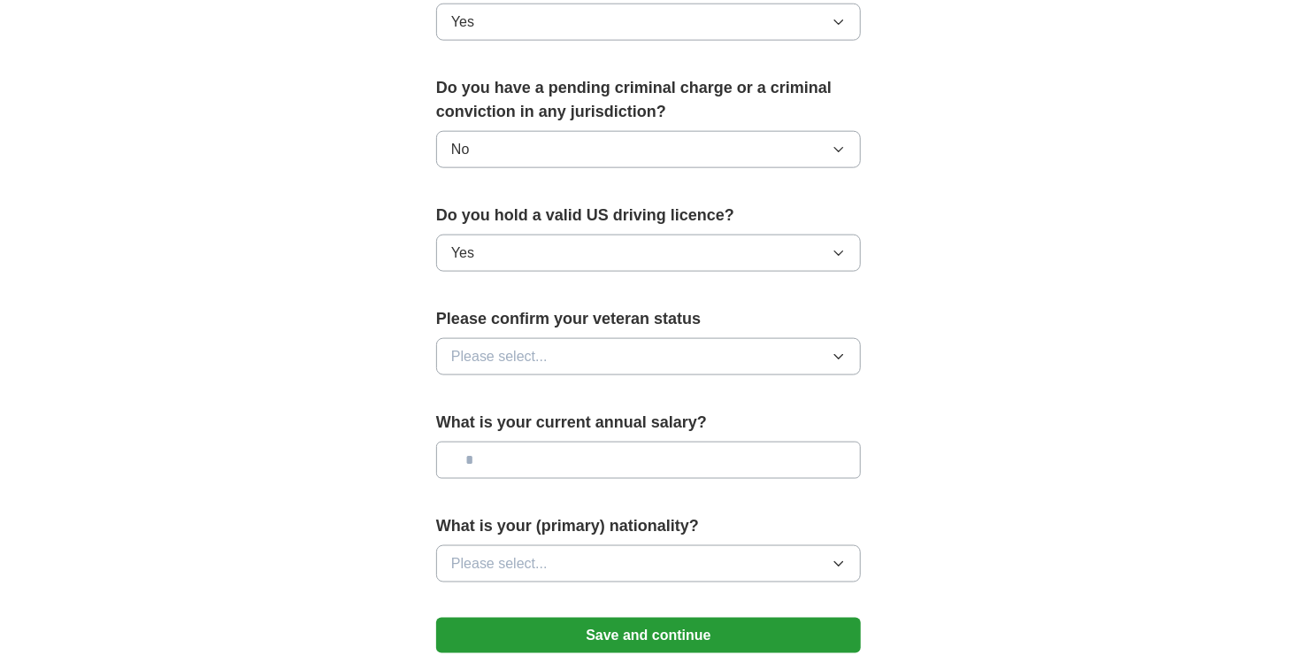
scroll to position [1062, 0]
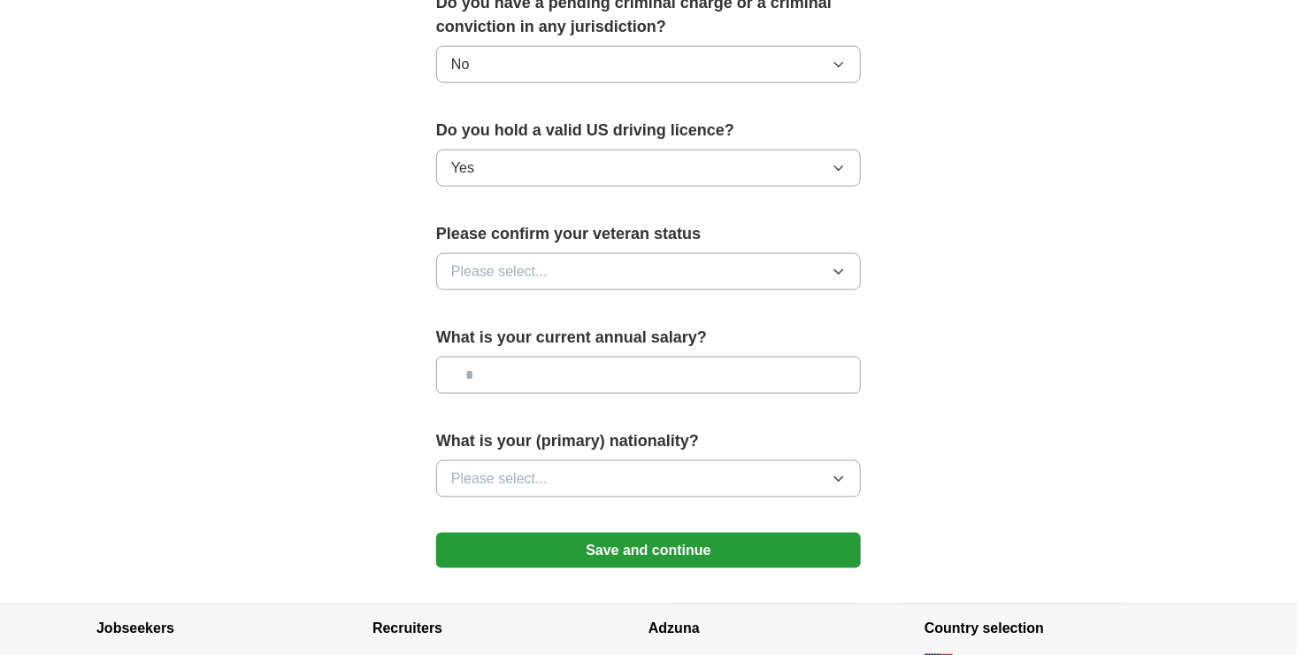
click at [532, 261] on span "Please select..." at bounding box center [499, 271] width 96 height 21
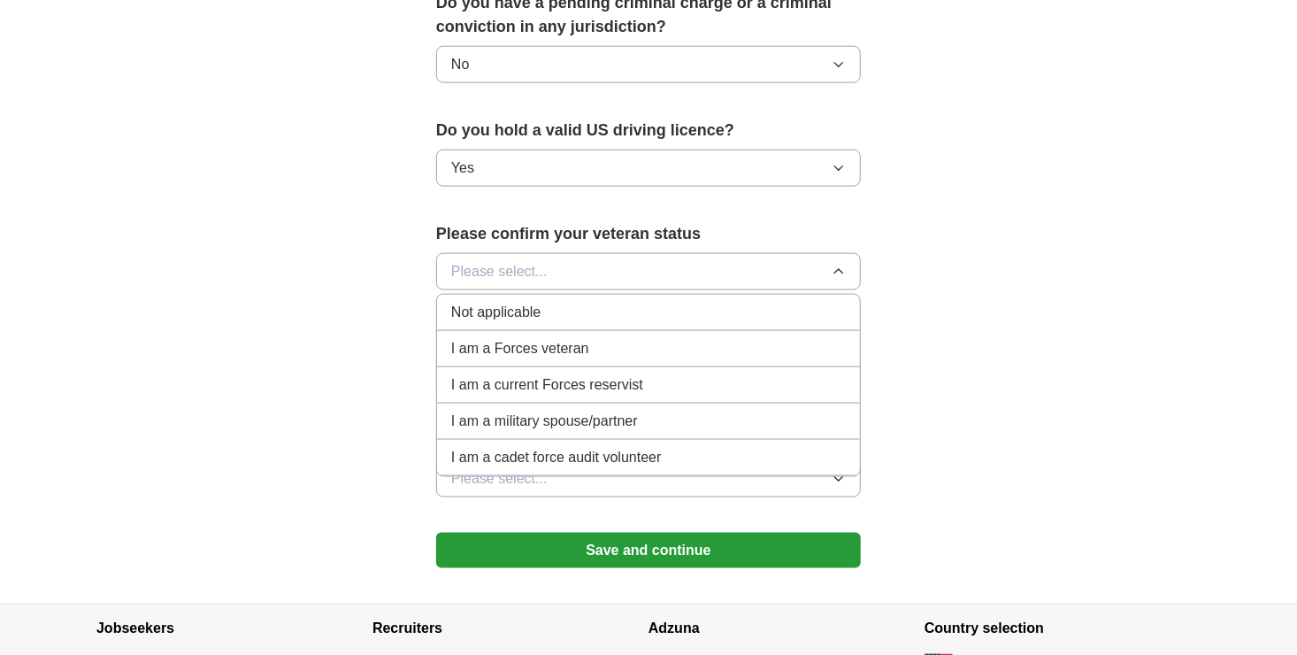
click at [525, 302] on span "Not applicable" at bounding box center [495, 312] width 89 height 21
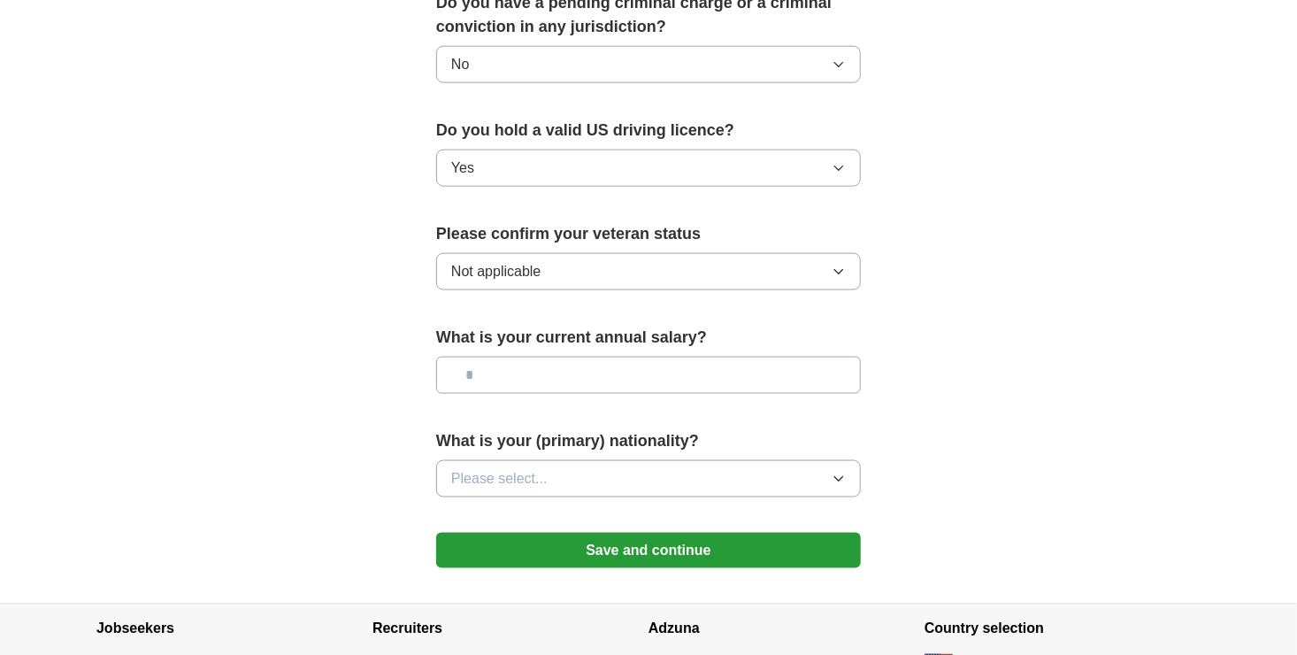
click at [531, 261] on span "Not applicable" at bounding box center [495, 271] width 89 height 21
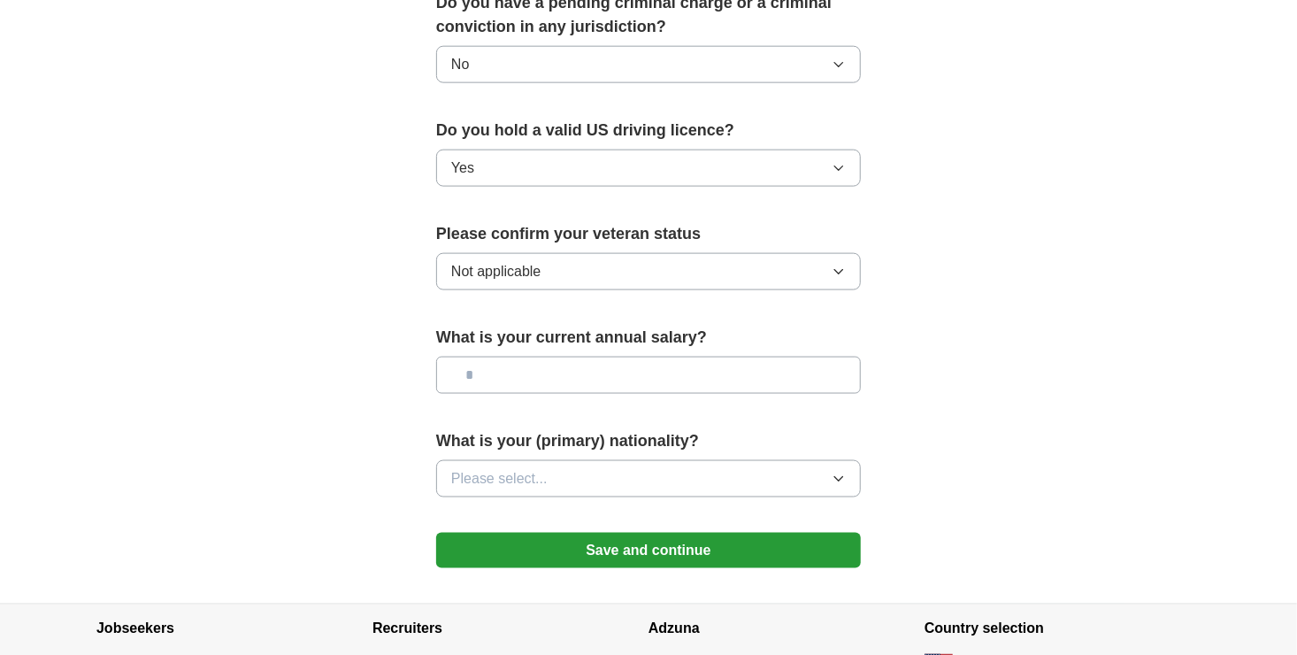
click at [570, 357] on input "text" at bounding box center [648, 375] width 425 height 37
type input "**"
click at [786, 462] on button "Please select..." at bounding box center [648, 478] width 425 height 37
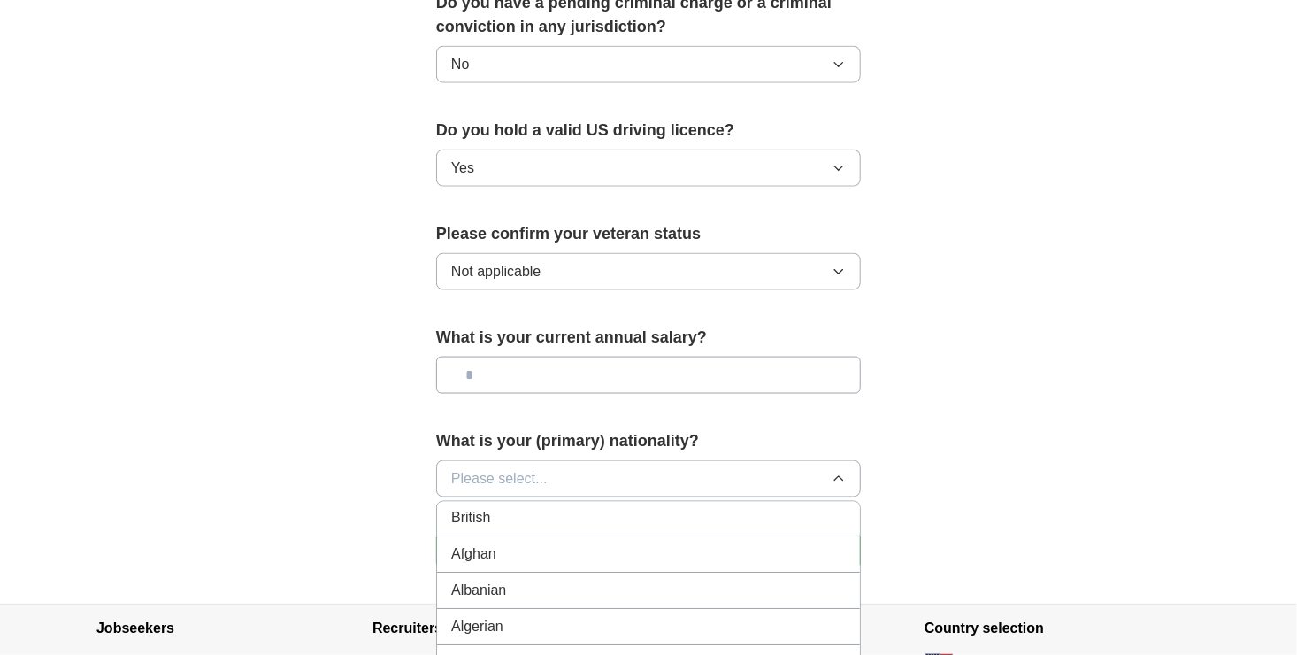
scroll to position [0, 0]
click at [544, 509] on div "American" at bounding box center [648, 519] width 395 height 21
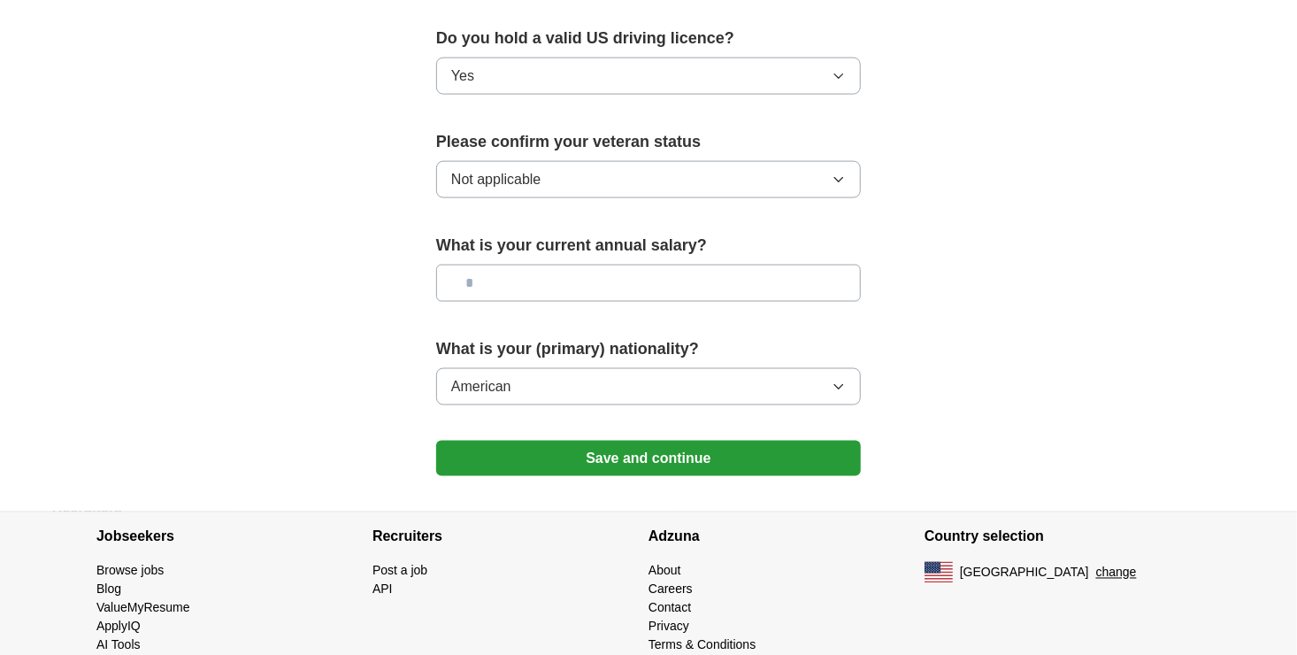
scroll to position [1160, 0]
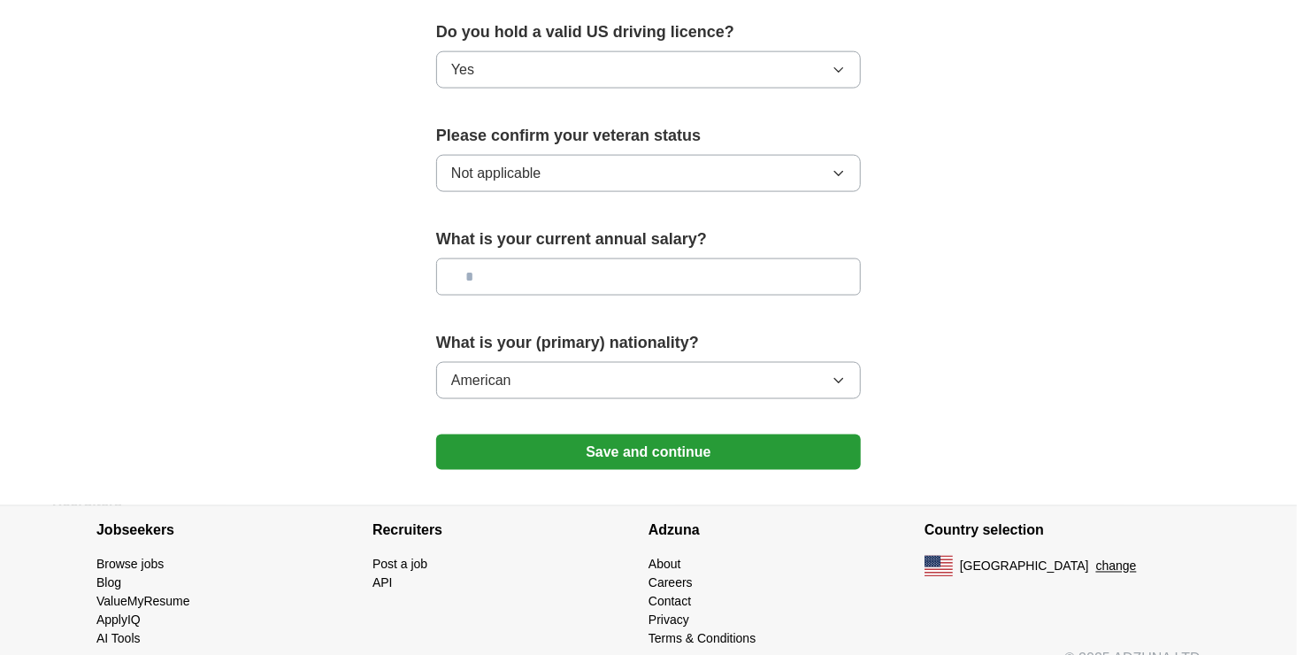
click at [501, 435] on button "Save and continue" at bounding box center [648, 452] width 425 height 35
